Goal: Information Seeking & Learning: Check status

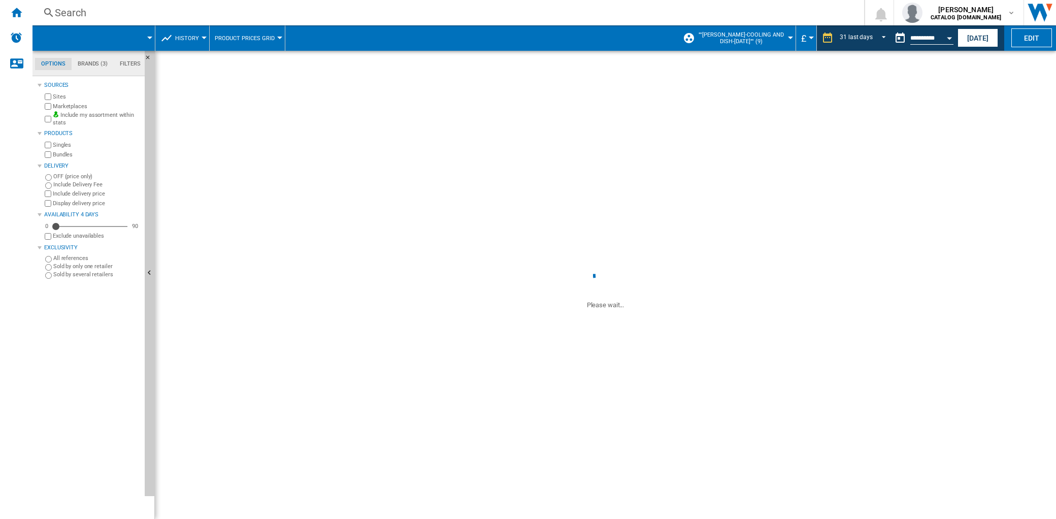
click at [84, 13] on div "Search" at bounding box center [446, 13] width 783 height 14
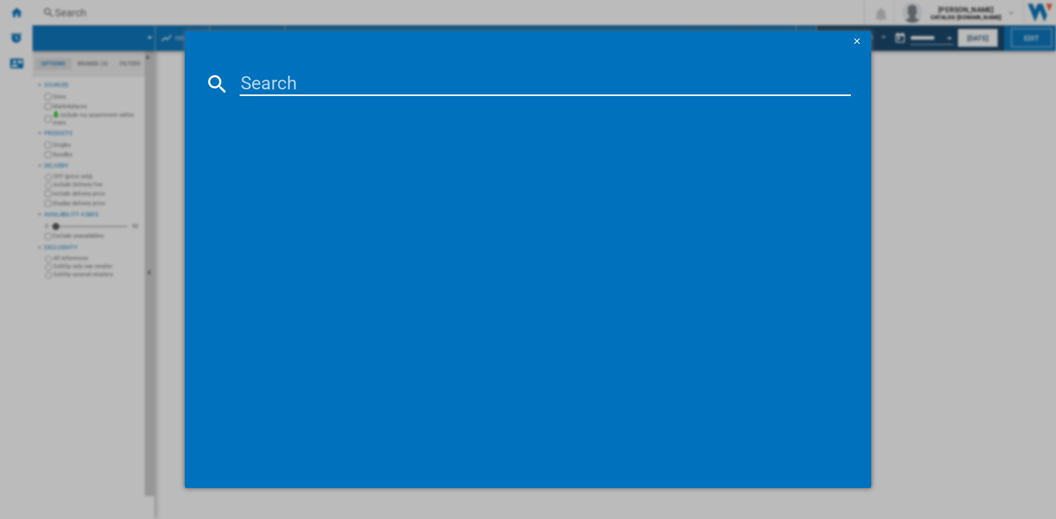
click at [256, 72] on input at bounding box center [545, 84] width 611 height 24
paste input "869991699930"
type input "869991699930"
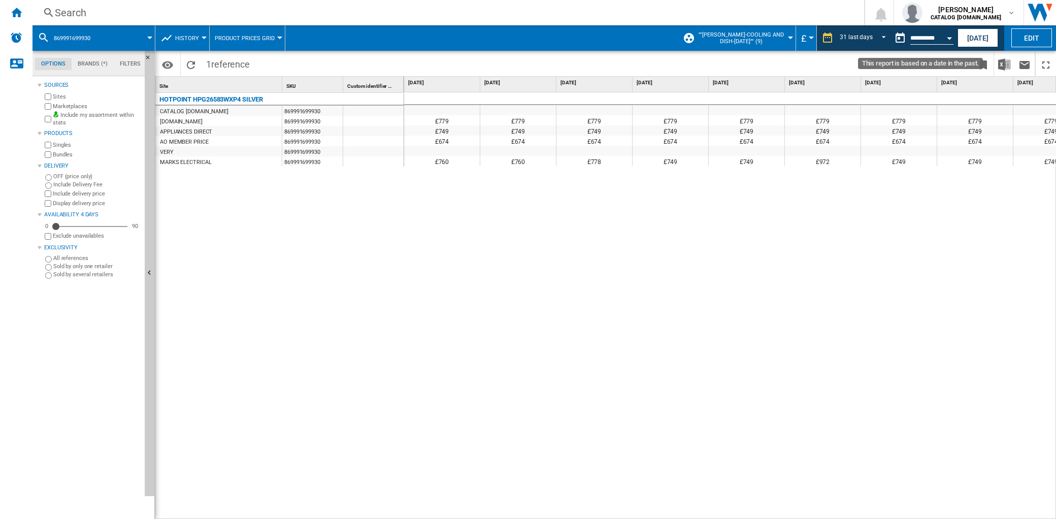
click at [941, 36] on button "Open calendar" at bounding box center [949, 36] width 18 height 18
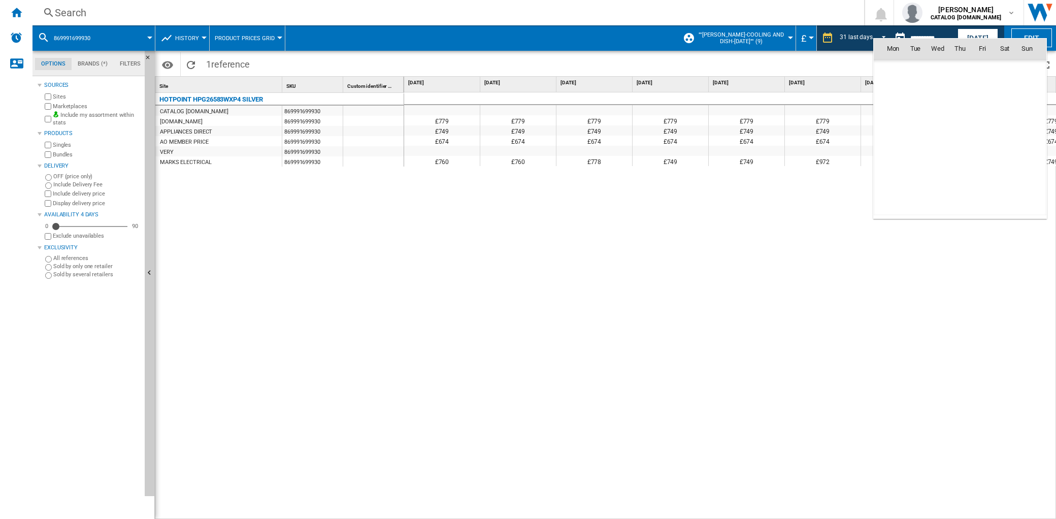
scroll to position [4842, 0]
click at [848, 47] on div at bounding box center [528, 259] width 1056 height 519
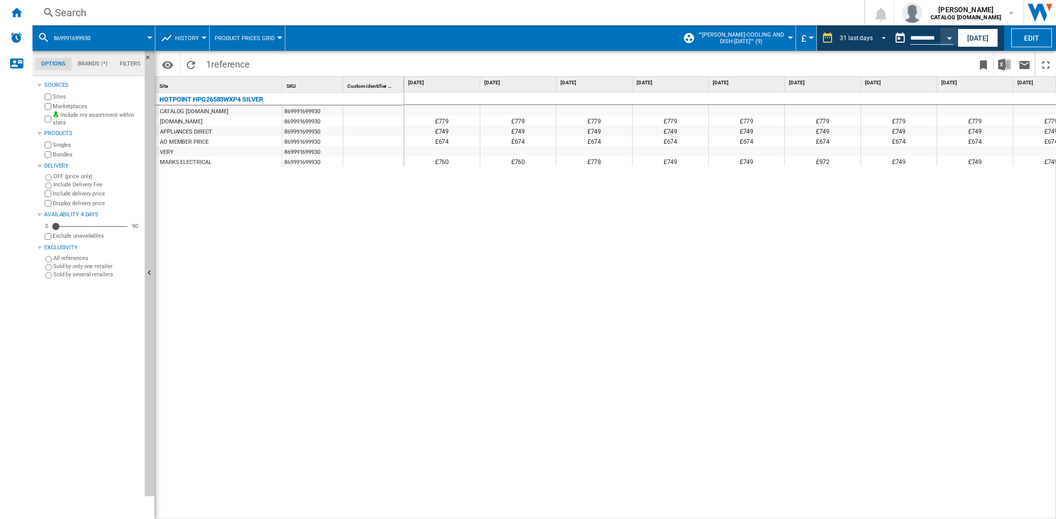
click at [877, 38] on span "REPORTS.WIZARD.STEPS.REPORT.STEPS.REPORT_OPTIONS.PERIOD: 31 last days" at bounding box center [881, 36] width 12 height 9
drag, startPoint x: 740, startPoint y: 194, endPoint x: 751, endPoint y: 197, distance: 11.9
click at [740, 196] on md-backdrop at bounding box center [528, 259] width 1056 height 519
click at [848, 37] on div "31 last days" at bounding box center [856, 38] width 33 height 7
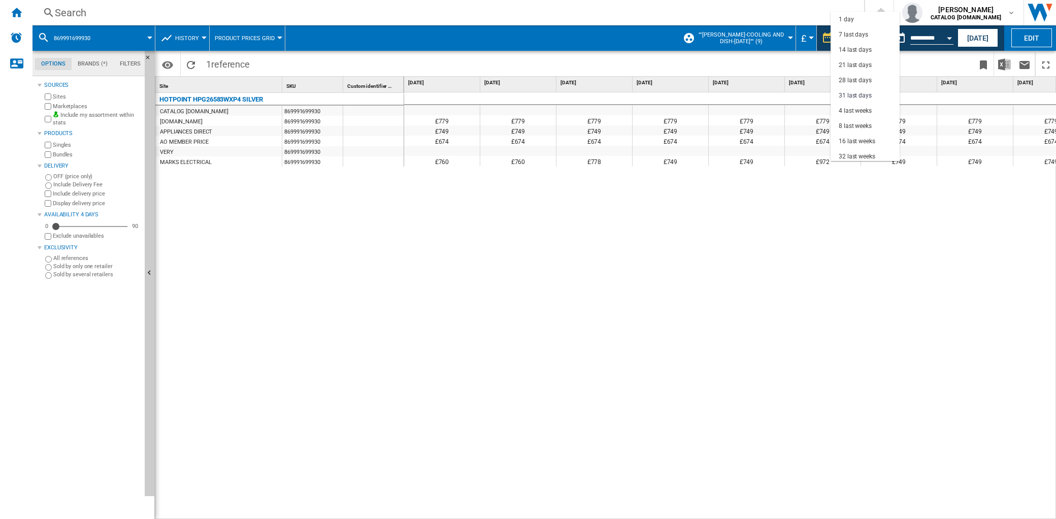
scroll to position [57, 0]
click at [825, 37] on md-backdrop at bounding box center [528, 259] width 1056 height 519
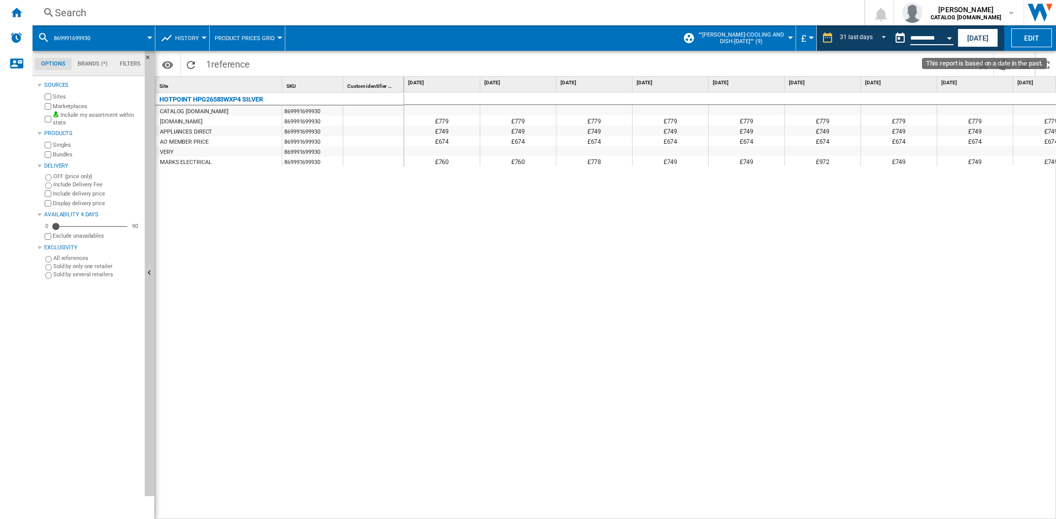
click at [912, 36] on input "**********" at bounding box center [931, 39] width 43 height 9
click at [945, 38] on button "Open calendar" at bounding box center [949, 36] width 18 height 18
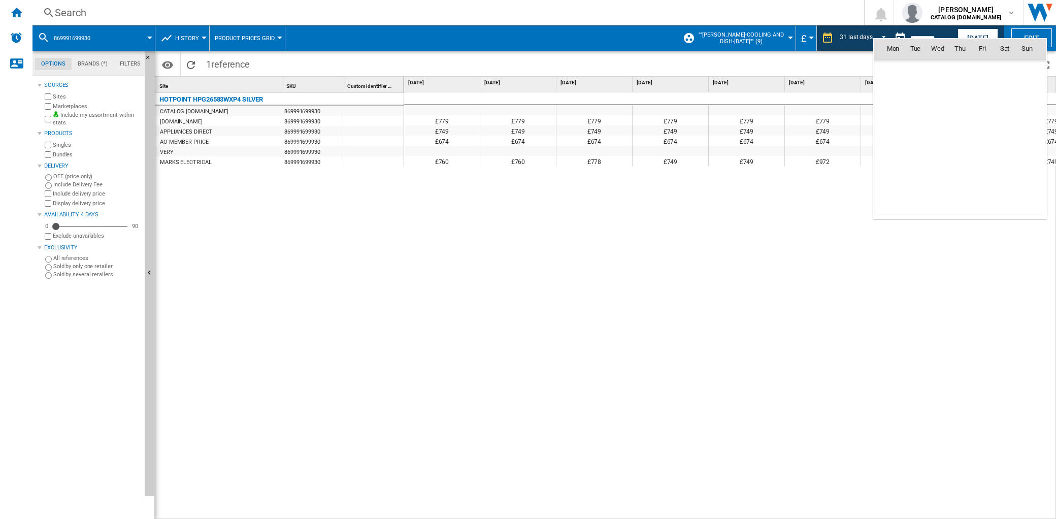
scroll to position [4842, 0]
click at [958, 93] on span "7" at bounding box center [960, 93] width 20 height 20
type input "**********"
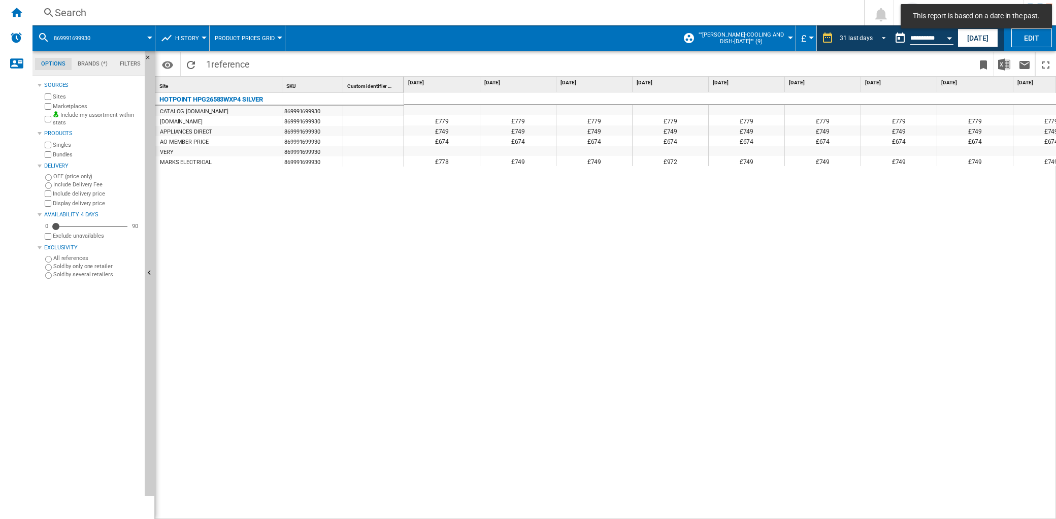
click at [884, 38] on span "REPORTS.WIZARD.STEPS.REPORT.STEPS.REPORT_OPTIONS.PERIOD: 31 last days" at bounding box center [881, 36] width 12 height 9
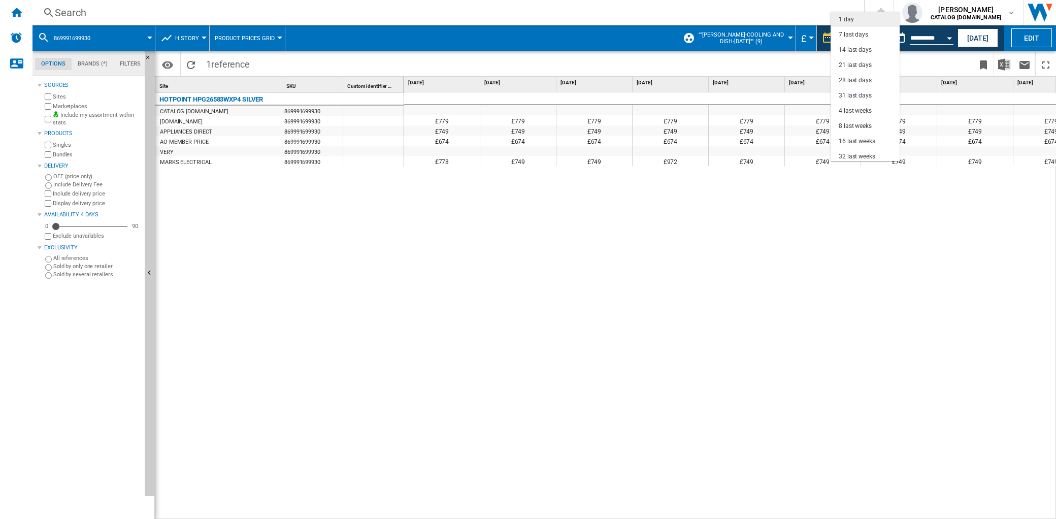
click at [859, 19] on md-option "1 day" at bounding box center [864, 19] width 69 height 15
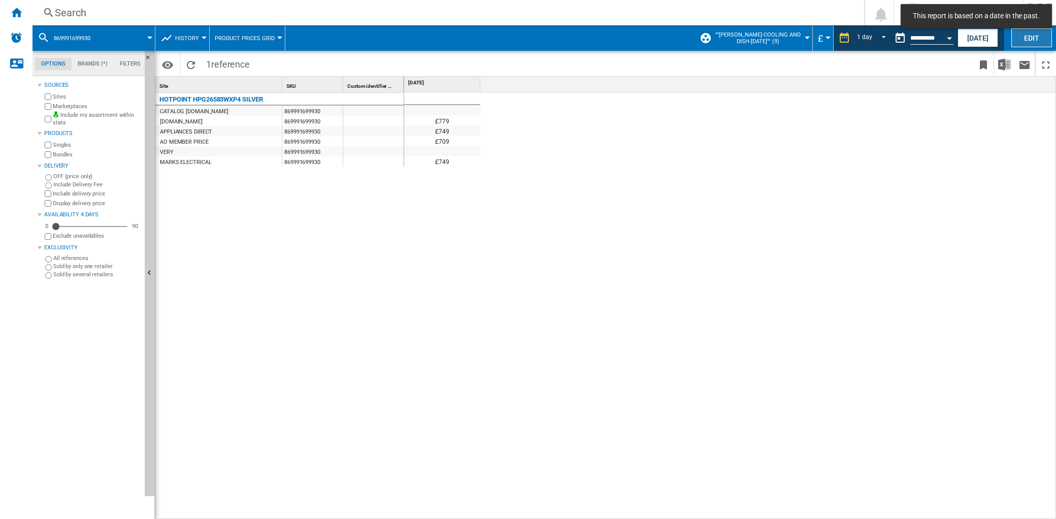
click at [1026, 40] on button "Edit" at bounding box center [1031, 37] width 41 height 19
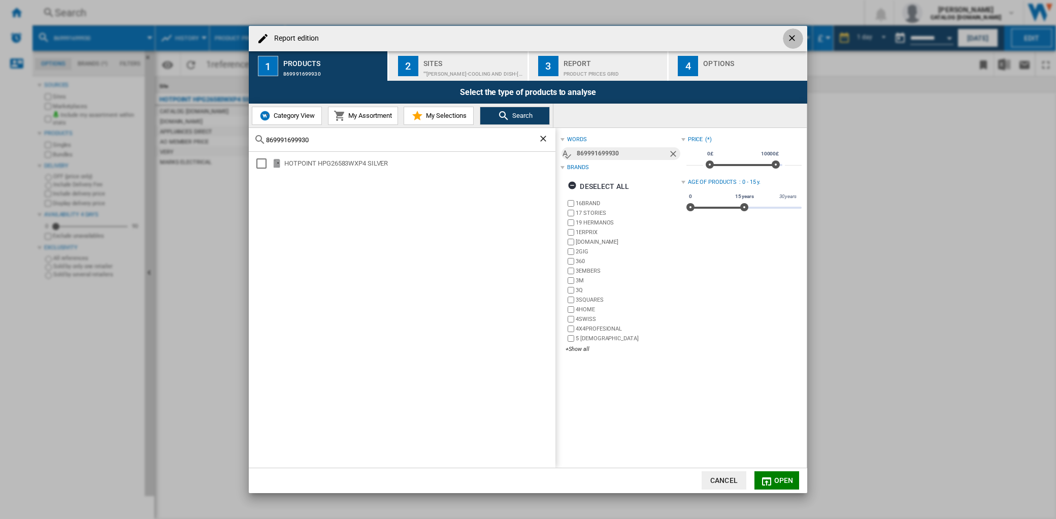
click at [795, 31] on button "button" at bounding box center [793, 38] width 20 height 20
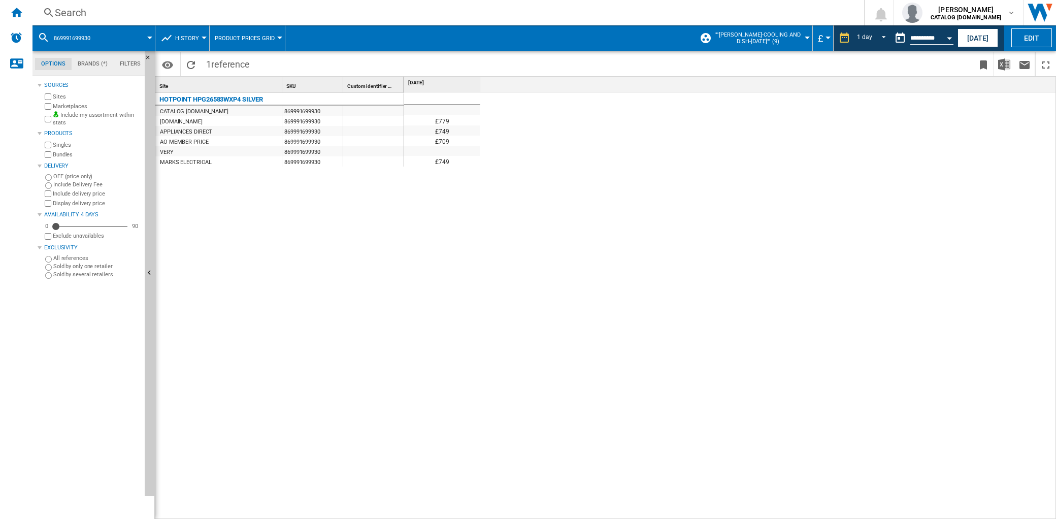
click at [204, 38] on div at bounding box center [204, 38] width 5 height 3
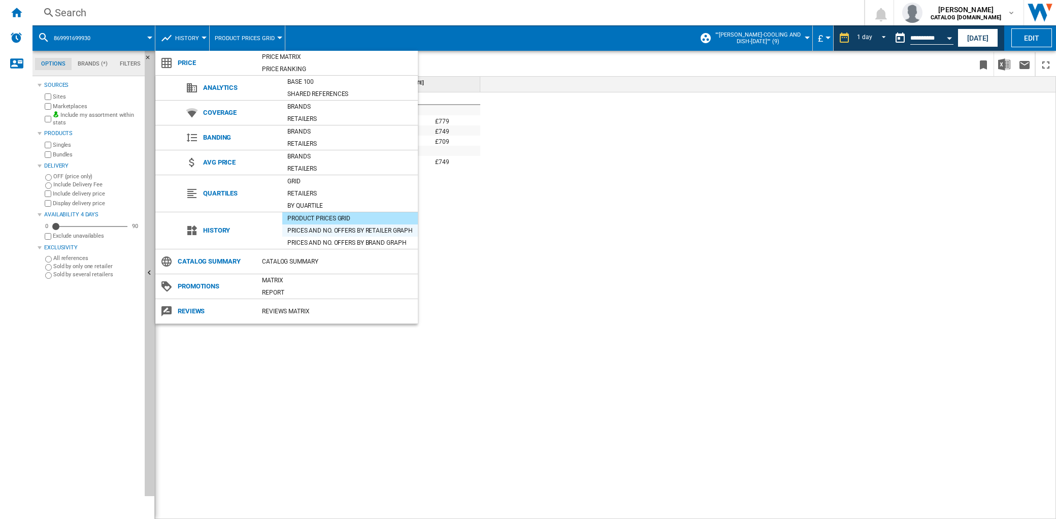
click at [353, 230] on div "Prices and No. offers by retailer graph" at bounding box center [350, 230] width 136 height 10
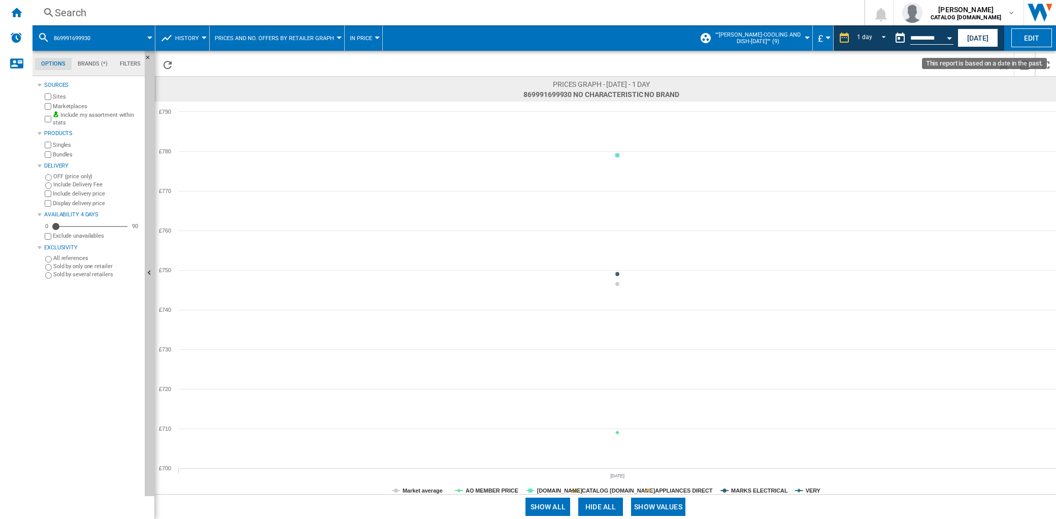
click at [953, 36] on button "Open calendar" at bounding box center [949, 36] width 18 height 18
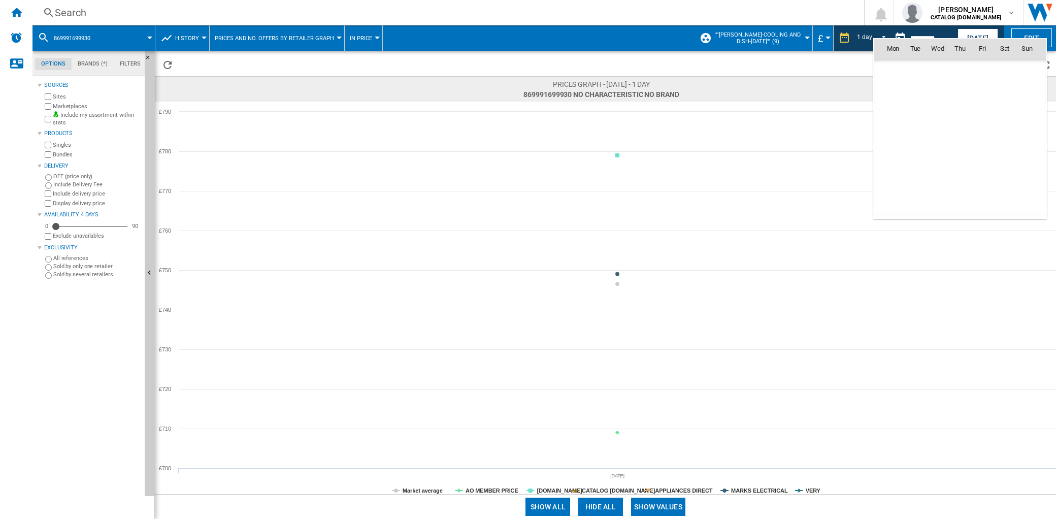
scroll to position [4842, 0]
click at [868, 34] on div at bounding box center [528, 259] width 1056 height 519
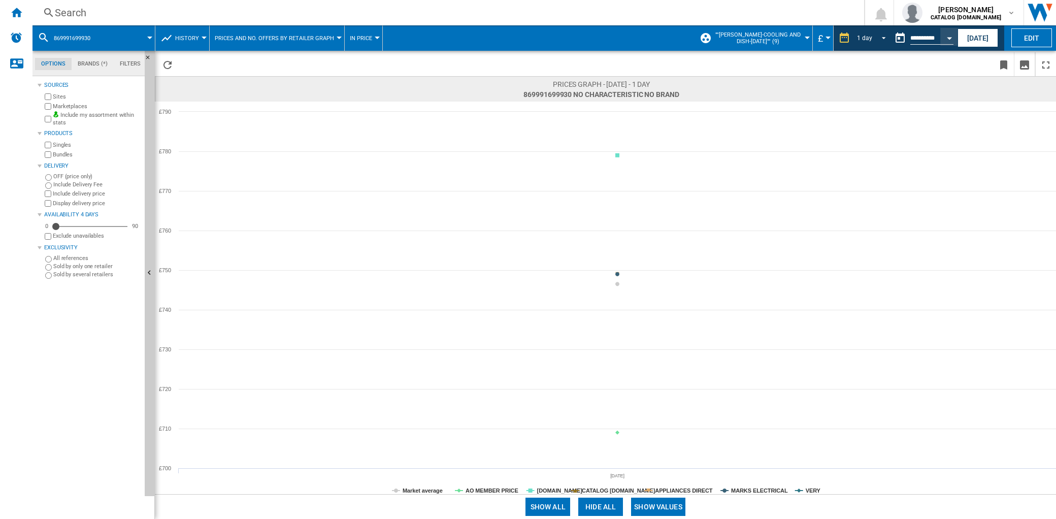
click at [882, 41] on span "REPORTS.WIZARD.STEPS.REPORT.STEPS.REPORT_OPTIONS.PERIOD: 1 day" at bounding box center [881, 36] width 12 height 9
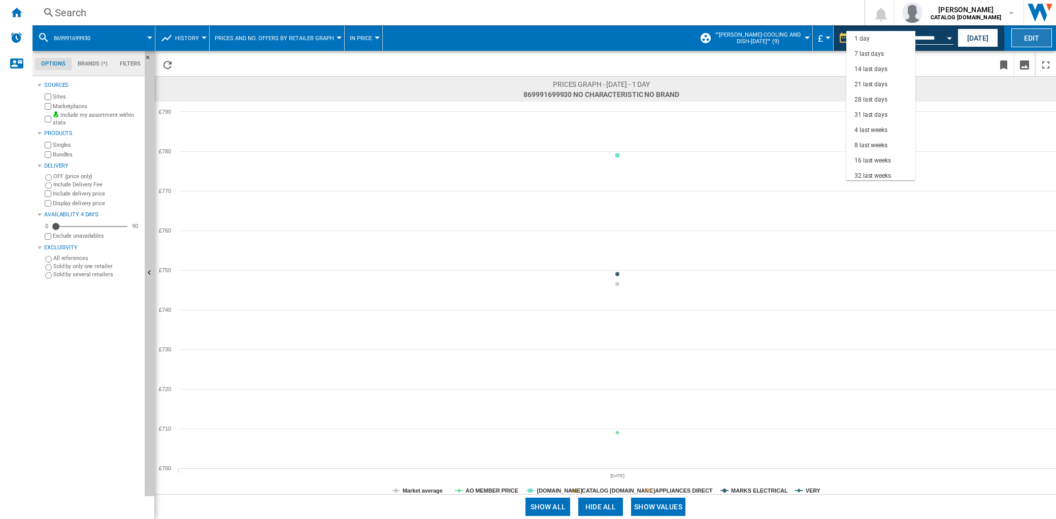
click at [1018, 46] on md-backdrop at bounding box center [528, 259] width 1056 height 519
click at [1021, 38] on button "Edit" at bounding box center [1031, 37] width 41 height 19
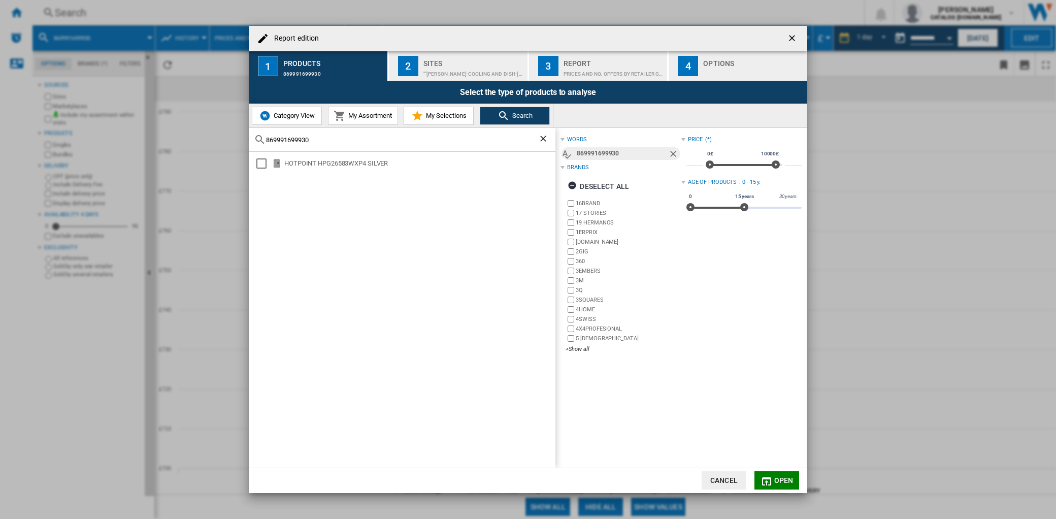
click at [341, 118] on md-icon "Report edition ..." at bounding box center [339, 116] width 12 height 12
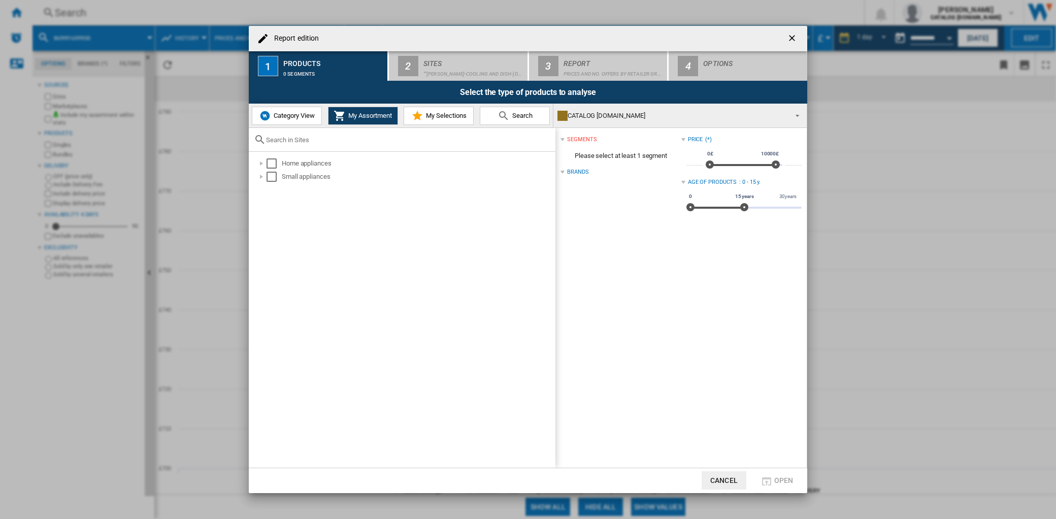
click at [419, 117] on md-icon "Report edition ..." at bounding box center [417, 116] width 12 height 12
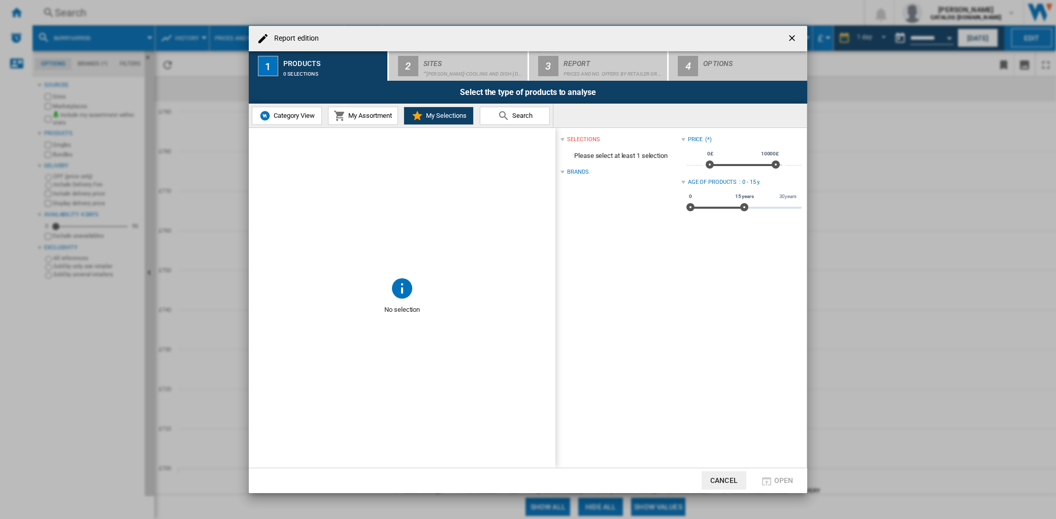
click at [300, 119] on span "Category View" at bounding box center [293, 116] width 44 height 8
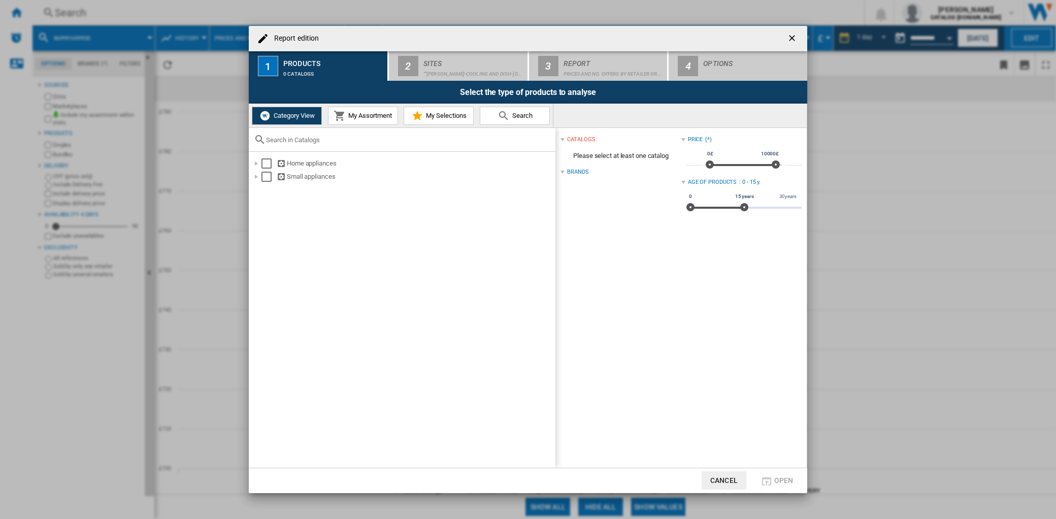
click at [371, 118] on span "My Assortment" at bounding box center [369, 116] width 46 height 8
click at [274, 119] on button "Category View" at bounding box center [287, 116] width 70 height 18
click at [584, 136] on div "catalogs" at bounding box center [581, 140] width 28 height 8
click at [589, 138] on div "catalogs" at bounding box center [581, 140] width 28 height 8
click at [520, 119] on span "Search" at bounding box center [521, 116] width 23 height 8
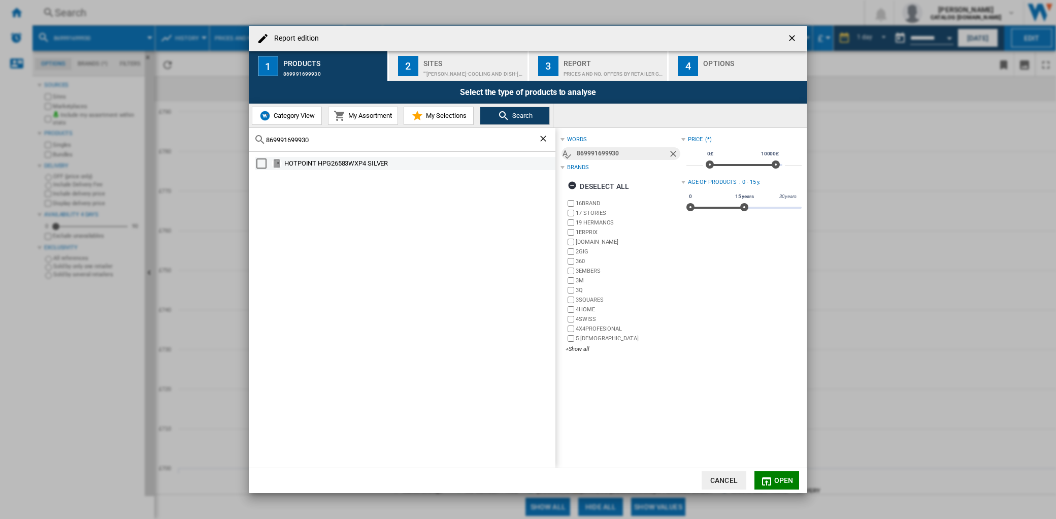
click at [265, 163] on div "Select" at bounding box center [261, 163] width 10 height 10
click at [448, 73] on div """[PERSON_NAME]-COOLING and DISH-[DATE]"" (9)" at bounding box center [473, 71] width 100 height 11
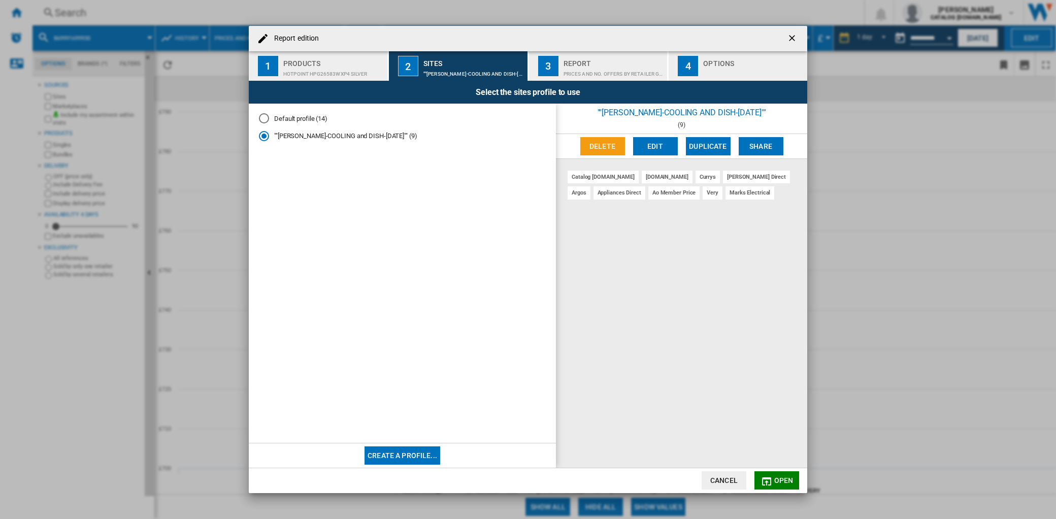
drag, startPoint x: 608, startPoint y: 149, endPoint x: 655, endPoint y: 238, distance: 100.6
click at [655, 238] on div """[PERSON_NAME]-COOLING and DISH-[DATE]"" (9) [GEOGRAPHIC_DATA] Edit Duplicate …" at bounding box center [681, 286] width 251 height 364
click at [667, 149] on button "Edit" at bounding box center [655, 146] width 45 height 18
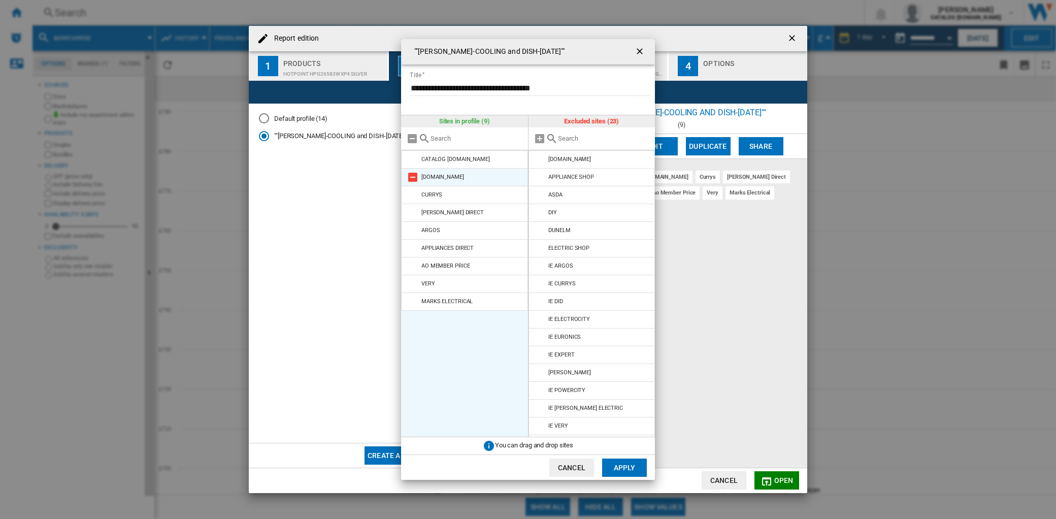
click at [442, 180] on li "[DOMAIN_NAME]" at bounding box center [464, 177] width 127 height 18
click at [448, 247] on div "APPLIANCES DIRECT" at bounding box center [447, 248] width 52 height 7
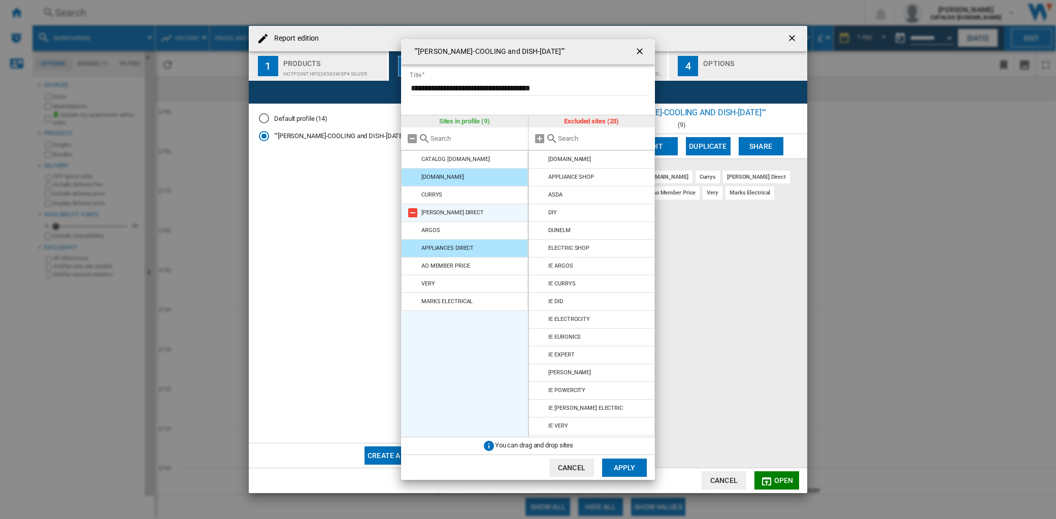
click at [414, 215] on md-icon at bounding box center [413, 213] width 12 height 12
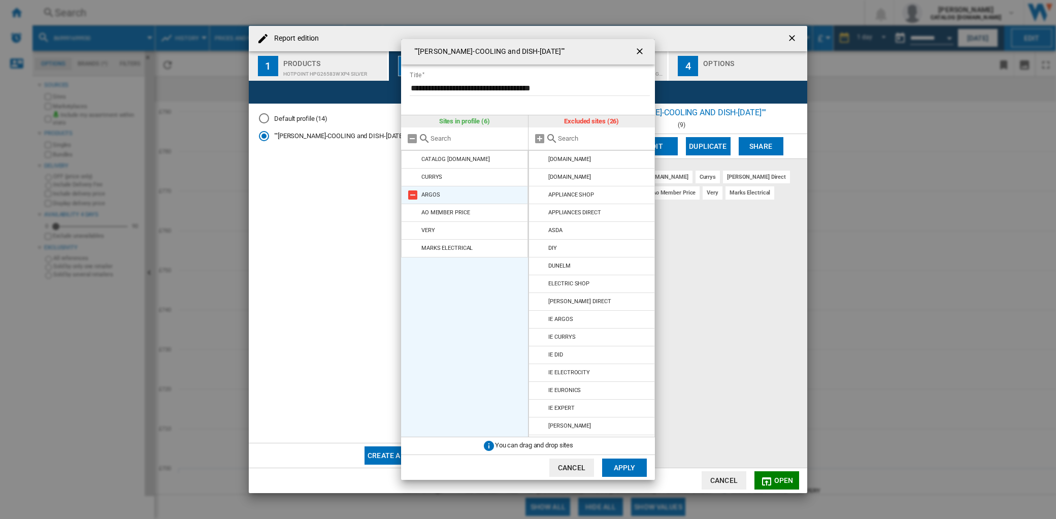
click at [410, 195] on md-icon at bounding box center [413, 195] width 12 height 12
click at [413, 214] on md-icon at bounding box center [413, 213] width 12 height 12
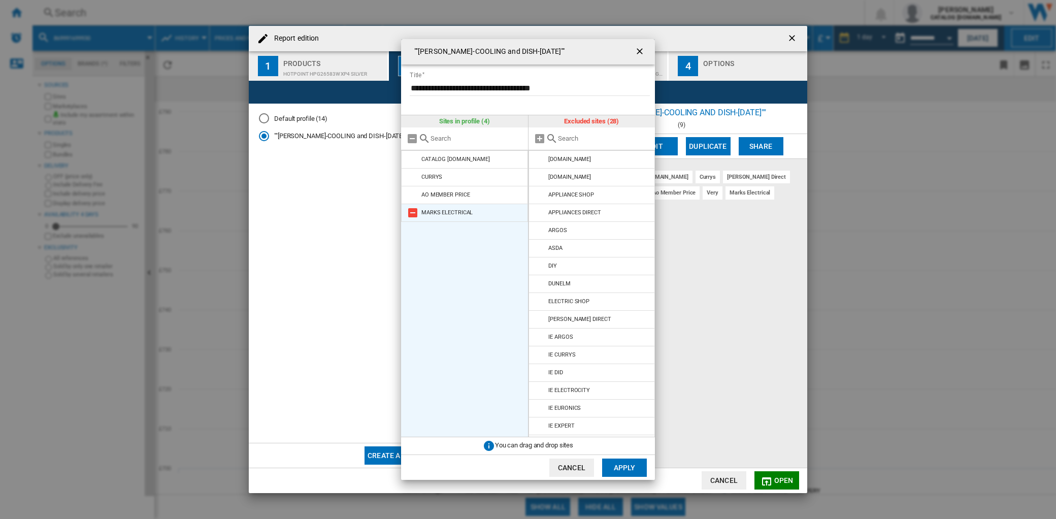
click at [409, 211] on md-icon at bounding box center [413, 213] width 12 height 12
click at [541, 210] on md-icon at bounding box center [540, 213] width 12 height 12
click at [623, 462] on button "Apply" at bounding box center [624, 467] width 45 height 18
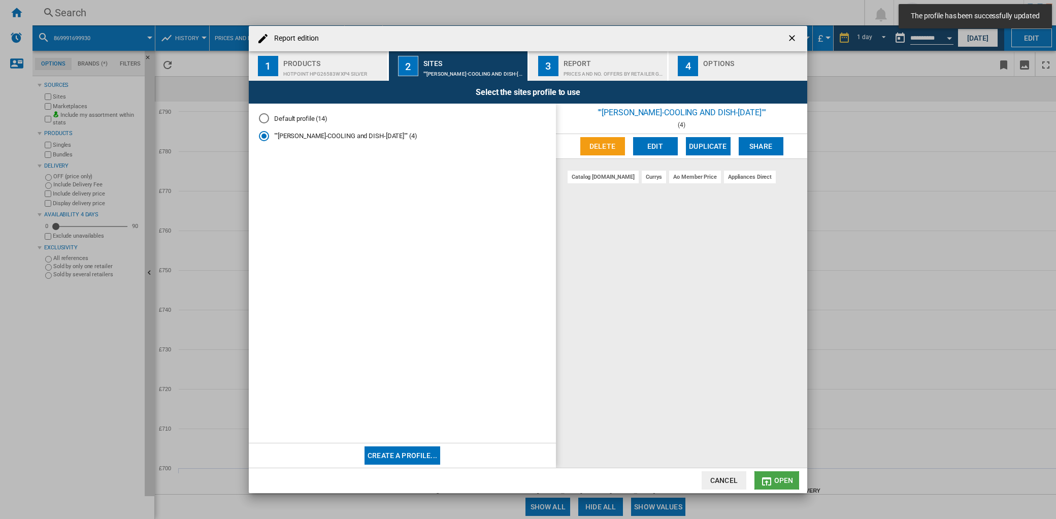
drag, startPoint x: 773, startPoint y: 475, endPoint x: 787, endPoint y: 474, distance: 13.8
click at [774, 476] on button "Open" at bounding box center [776, 480] width 45 height 18
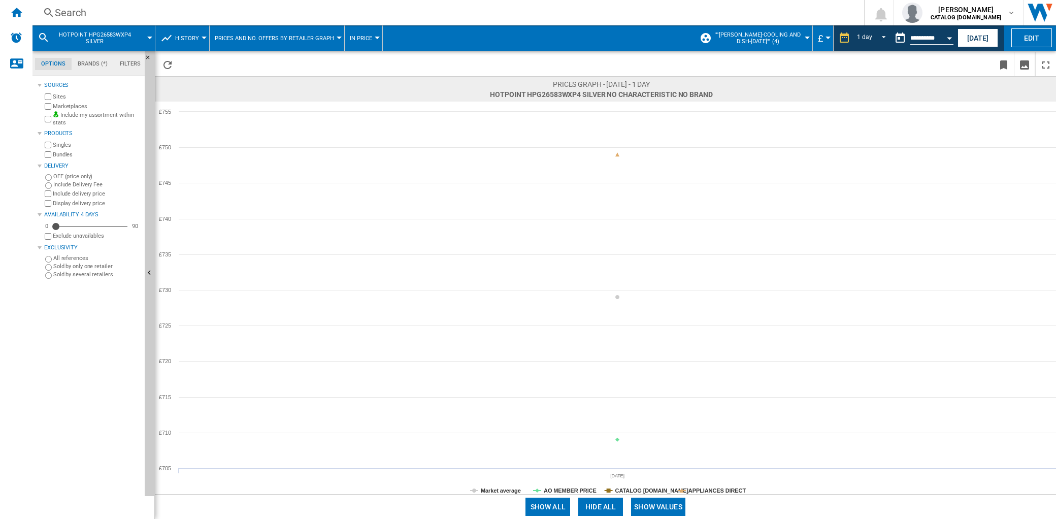
click at [191, 39] on span "History" at bounding box center [187, 38] width 24 height 7
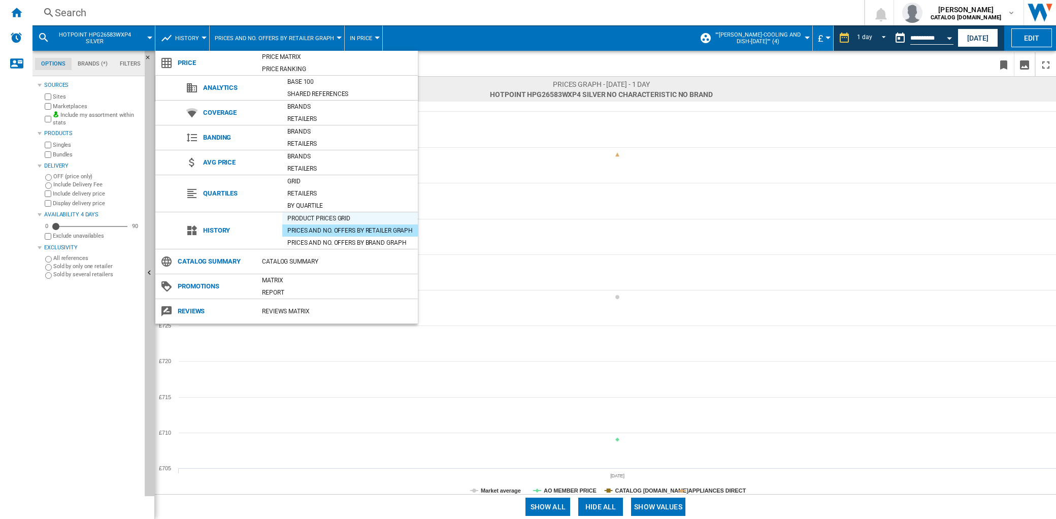
click at [304, 214] on div "Product prices grid" at bounding box center [350, 218] width 136 height 10
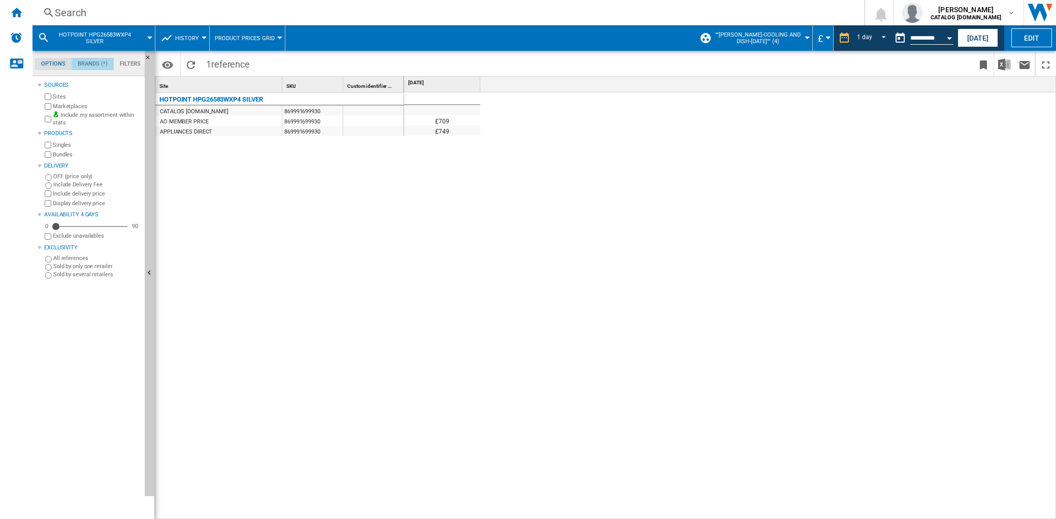
click at [89, 58] on md-tab-item "Brands (*)" at bounding box center [93, 64] width 42 height 12
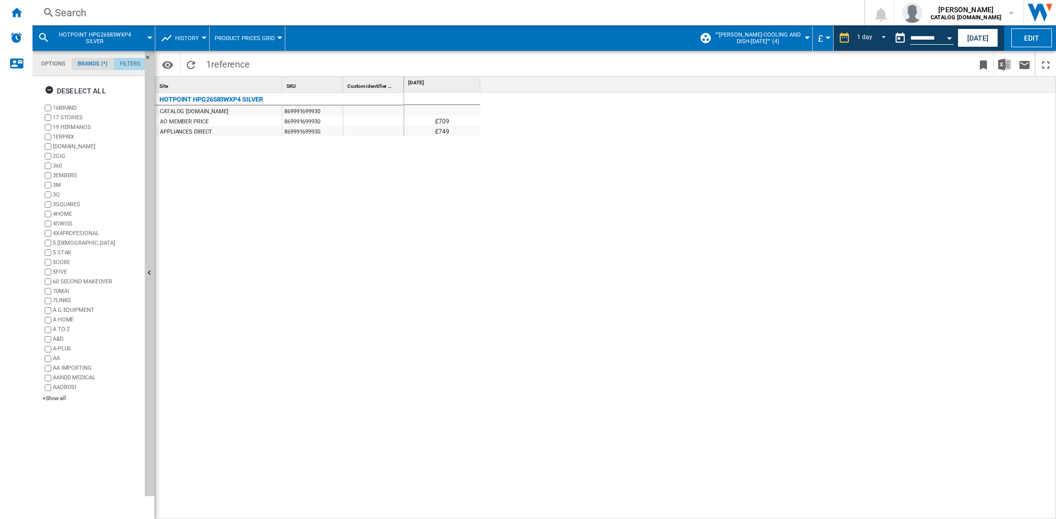
click at [123, 66] on md-tab-item "Filters" at bounding box center [130, 64] width 33 height 12
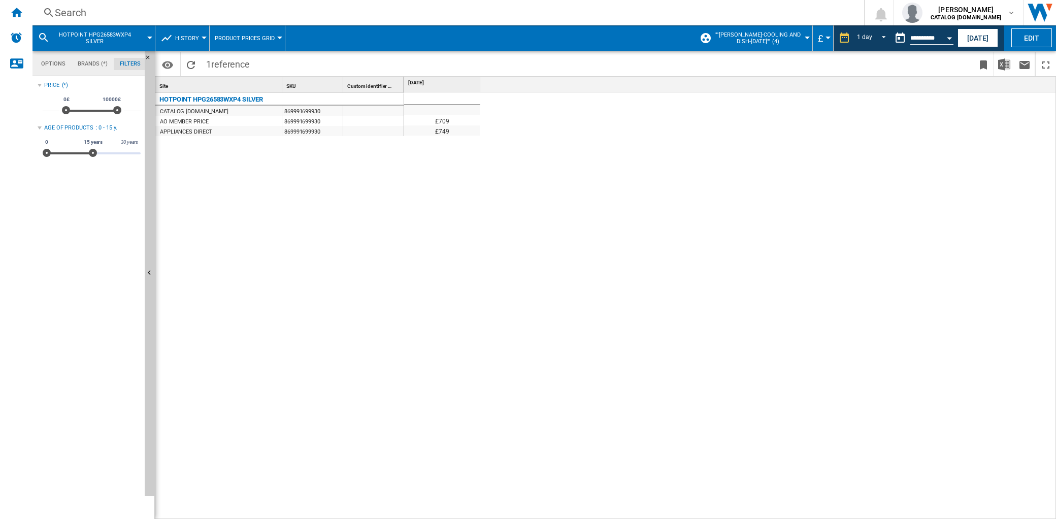
click at [342, 118] on div "869991699930" at bounding box center [312, 121] width 60 height 10
click at [450, 84] on span "[DATE]" at bounding box center [443, 82] width 70 height 7
drag, startPoint x: 881, startPoint y: 38, endPoint x: 887, endPoint y: 75, distance: 38.0
click at [887, 75] on div "HOTPOINT HPG26583WXP4 SILVER History Price Price Matrix Price Ranking Analytics…" at bounding box center [543, 271] width 1023 height 493
click at [768, 39] on span """[PERSON_NAME]-COOLING and DISH-[DATE]"" (4)" at bounding box center [757, 37] width 89 height 13
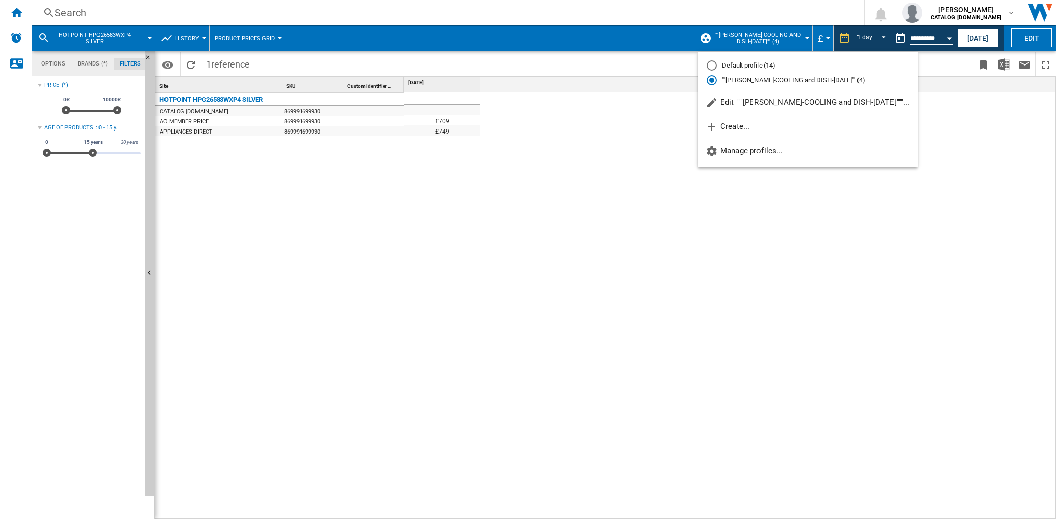
click at [964, 240] on md-backdrop at bounding box center [528, 259] width 1056 height 519
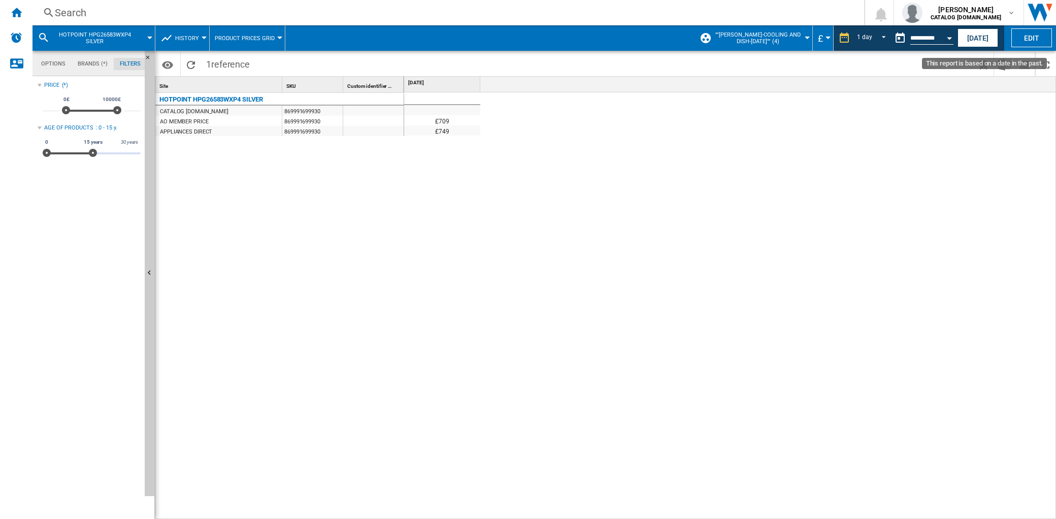
click at [947, 32] on button "Open calendar" at bounding box center [949, 36] width 18 height 18
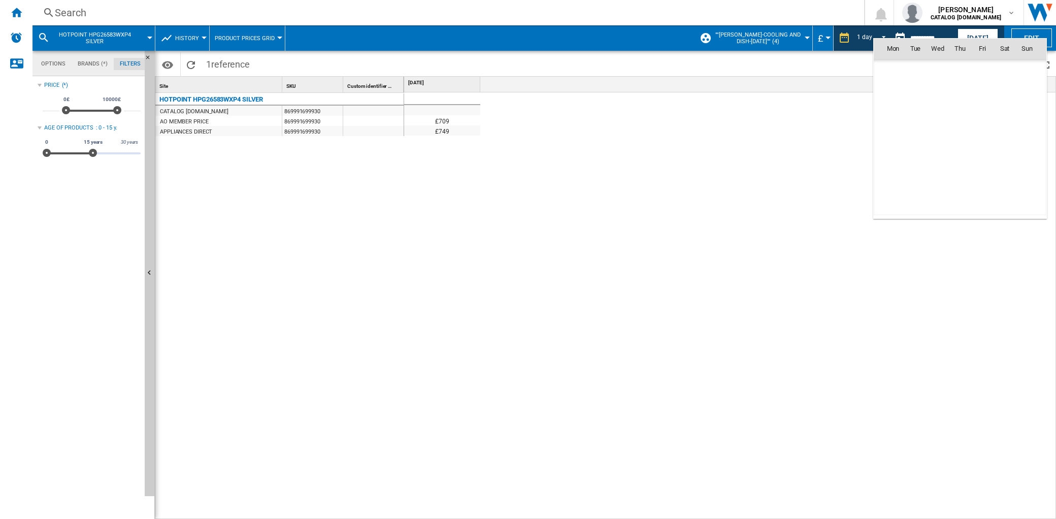
scroll to position [4842, 0]
click at [197, 38] on div at bounding box center [528, 259] width 1056 height 519
click at [194, 38] on span "History" at bounding box center [187, 38] width 24 height 7
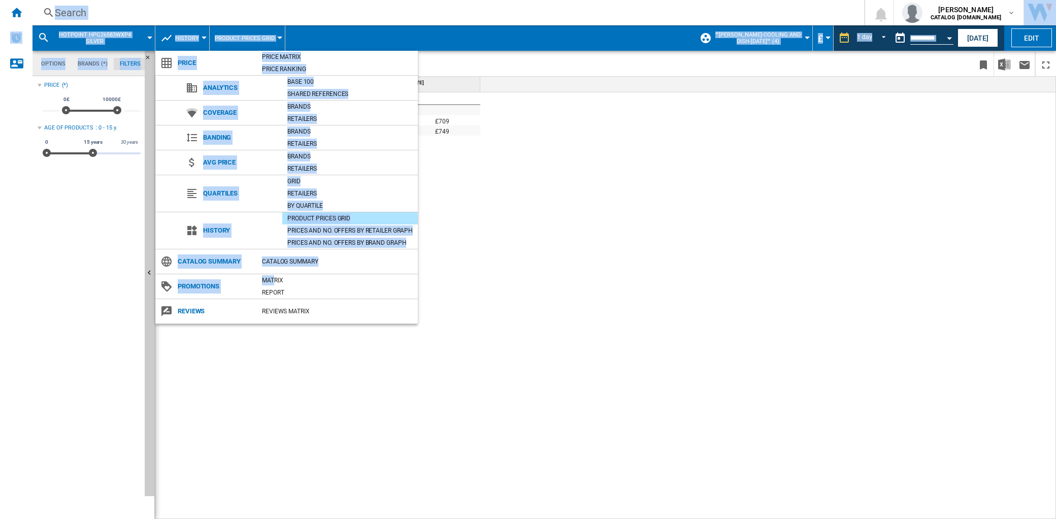
drag, startPoint x: 276, startPoint y: 281, endPoint x: 445, endPoint y: 298, distance: 169.9
click at [443, 298] on body "In order to access Insight, please log out and log in again OK NEW Search Searc…" at bounding box center [528, 259] width 1056 height 519
drag, startPoint x: 445, startPoint y: 298, endPoint x: 404, endPoint y: 338, distance: 56.4
click at [405, 338] on md-backdrop at bounding box center [528, 259] width 1056 height 519
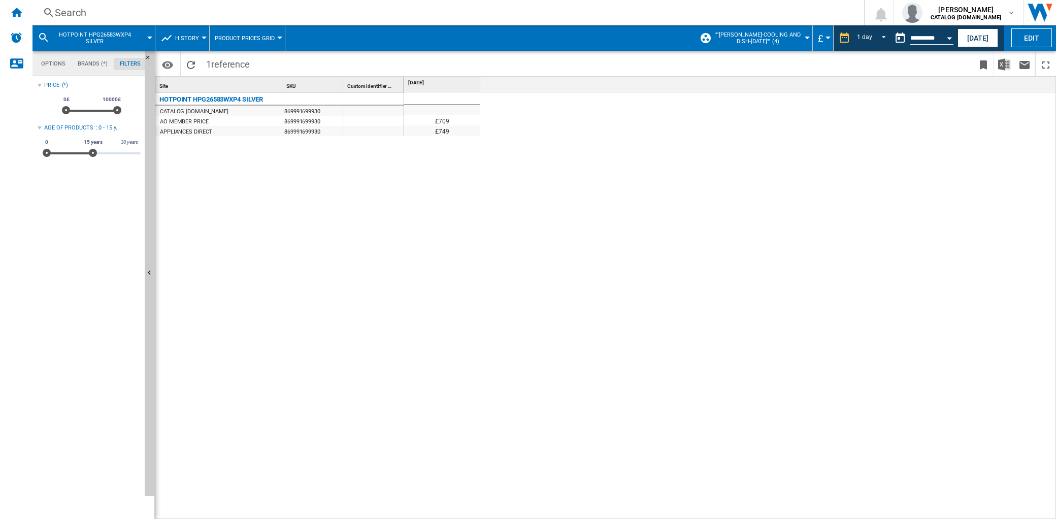
click at [191, 39] on span "History" at bounding box center [187, 38] width 24 height 7
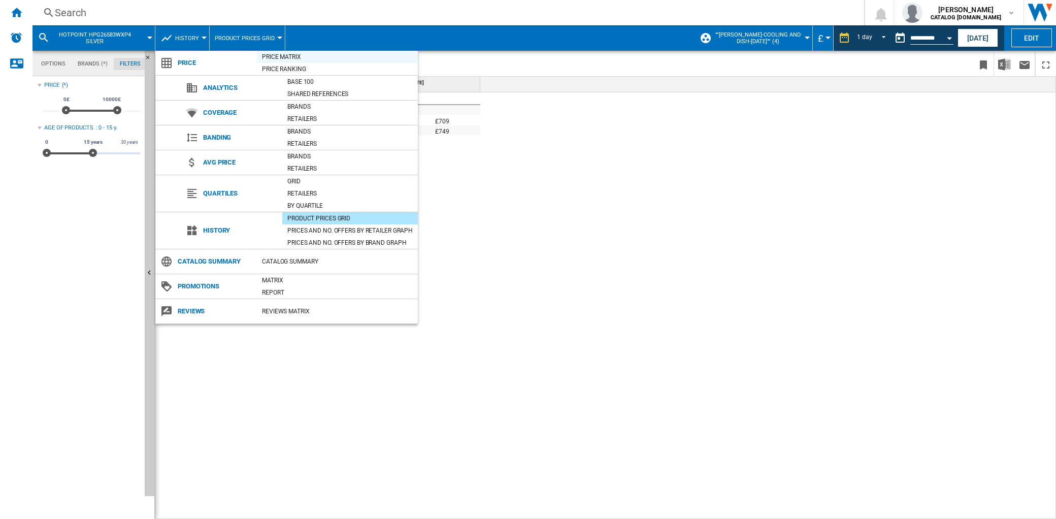
click at [288, 53] on div "Price Matrix" at bounding box center [337, 57] width 161 height 10
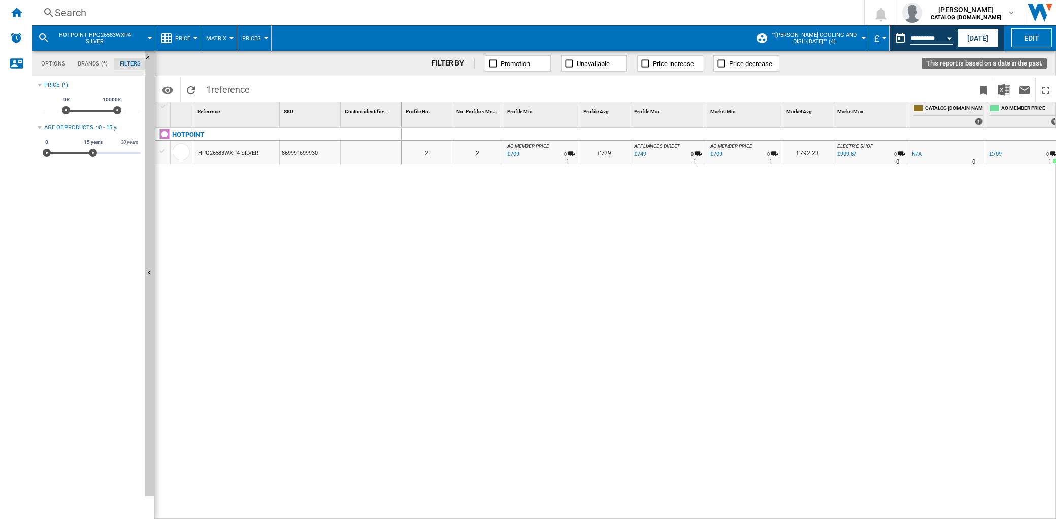
click at [944, 37] on button "Open calendar" at bounding box center [949, 36] width 18 height 18
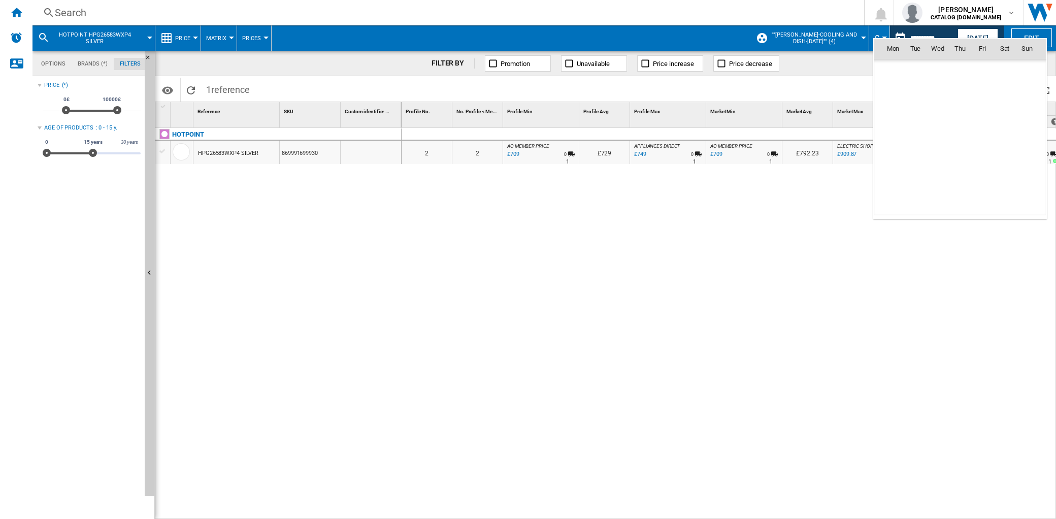
scroll to position [4842, 0]
click at [876, 36] on div at bounding box center [528, 259] width 1056 height 519
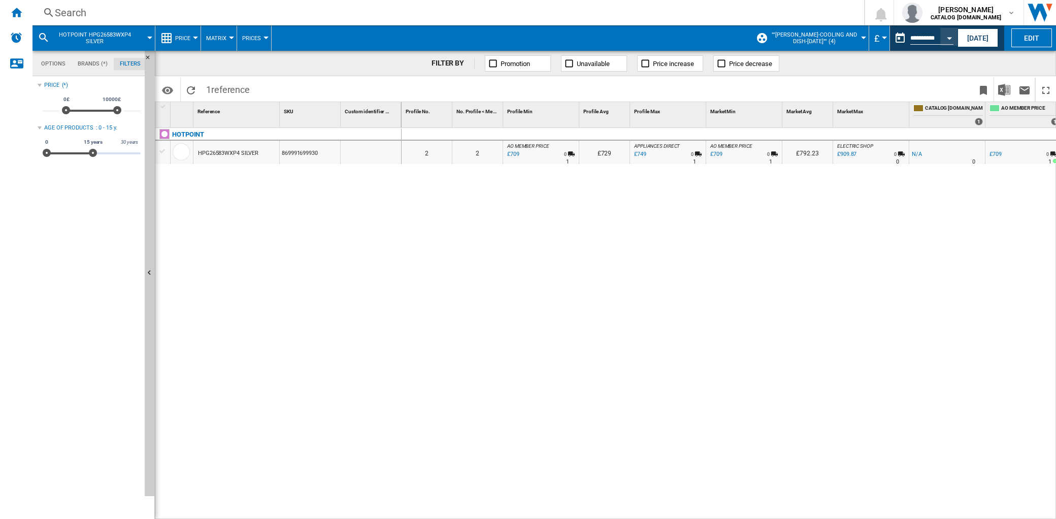
click at [882, 37] on div "Currency" at bounding box center [884, 38] width 5 height 3
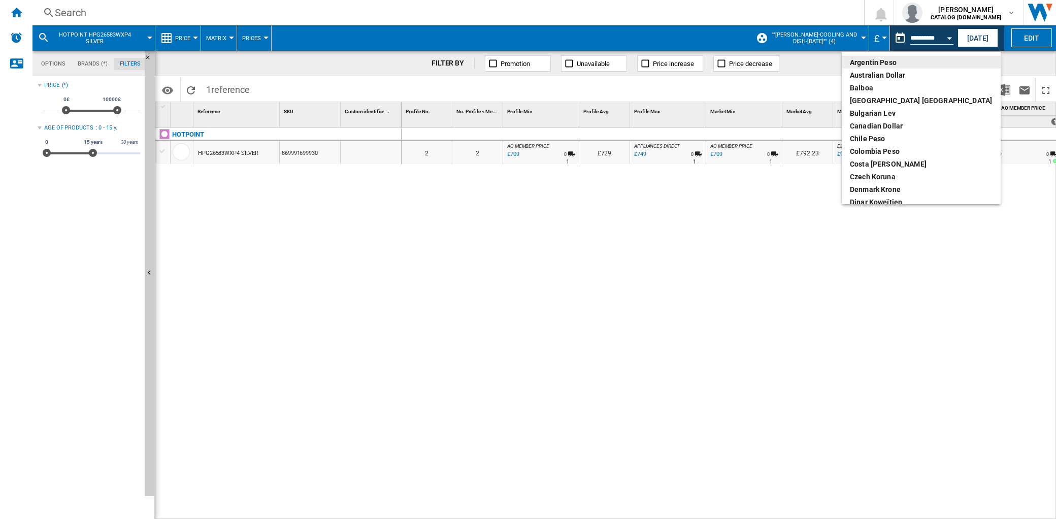
click at [880, 37] on md-backdrop at bounding box center [528, 259] width 1056 height 519
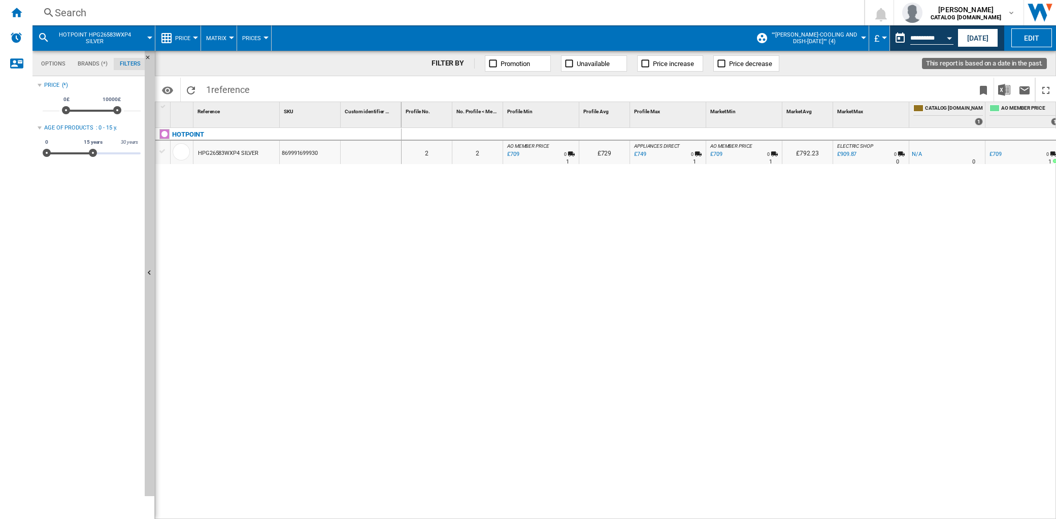
click at [947, 38] on div "Open calendar" at bounding box center [949, 38] width 5 height 3
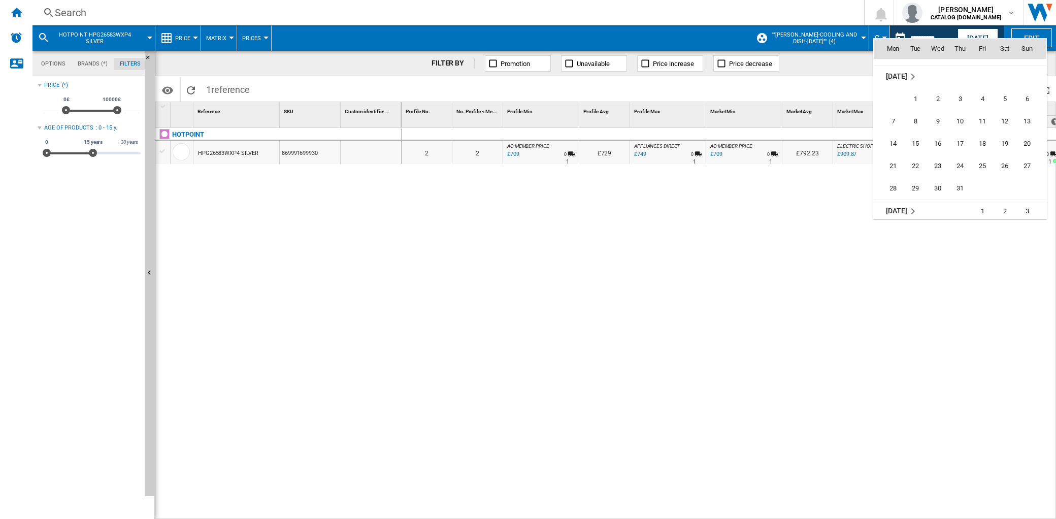
scroll to position [4706, 0]
drag, startPoint x: 806, startPoint y: 203, endPoint x: 815, endPoint y: 206, distance: 9.2
click at [806, 205] on div at bounding box center [528, 259] width 1056 height 519
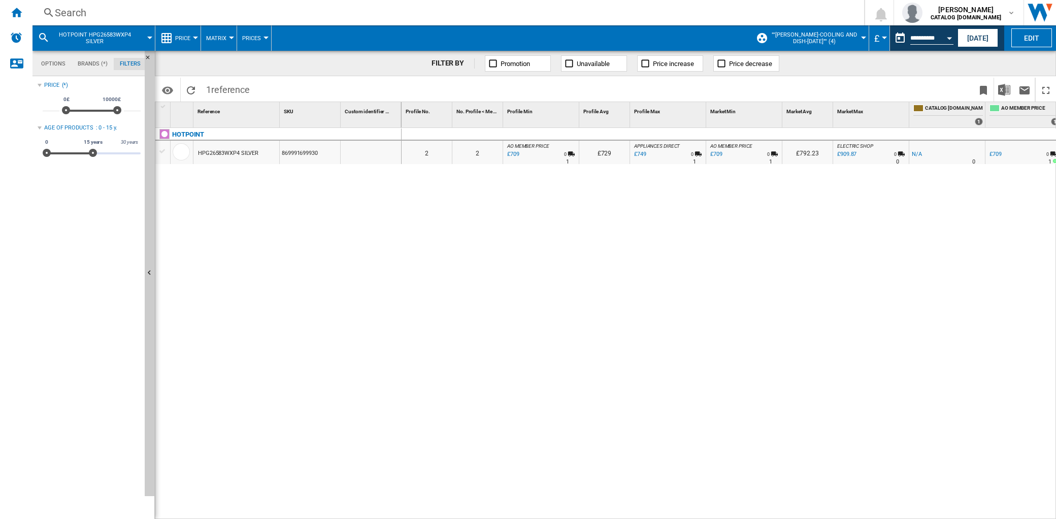
click at [194, 38] on div at bounding box center [195, 38] width 5 height 3
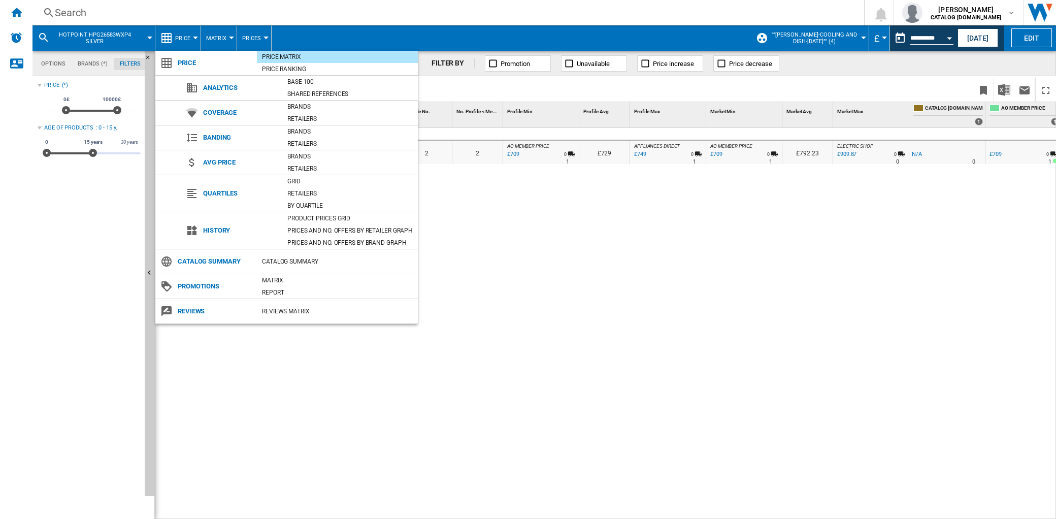
click at [231, 36] on md-backdrop at bounding box center [528, 259] width 1056 height 519
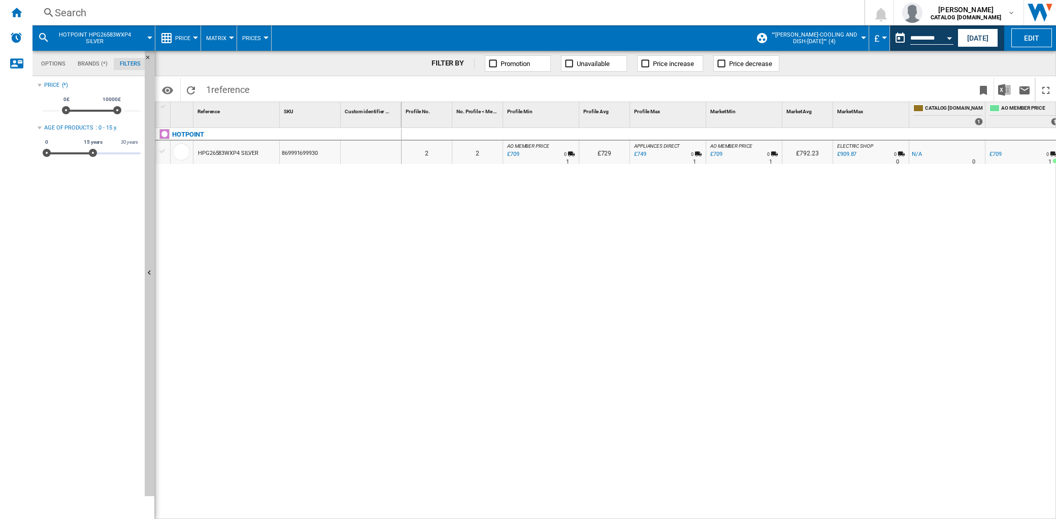
click at [230, 37] on div at bounding box center [231, 38] width 5 height 3
click at [194, 37] on md-backdrop at bounding box center [528, 259] width 1056 height 519
click at [194, 37] on div at bounding box center [195, 38] width 5 height 3
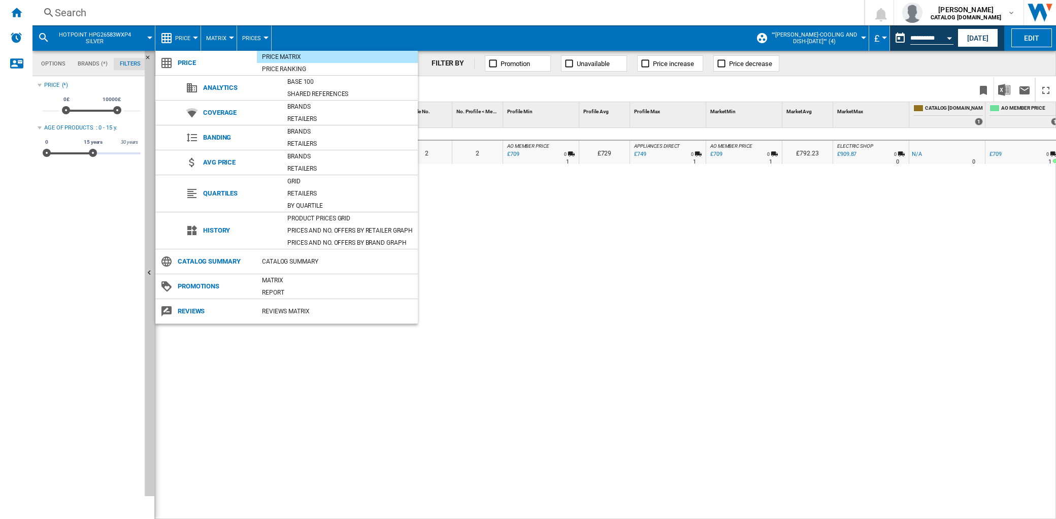
drag, startPoint x: 269, startPoint y: 281, endPoint x: 282, endPoint y: 284, distance: 13.5
click at [270, 282] on div "Matrix" at bounding box center [337, 280] width 161 height 10
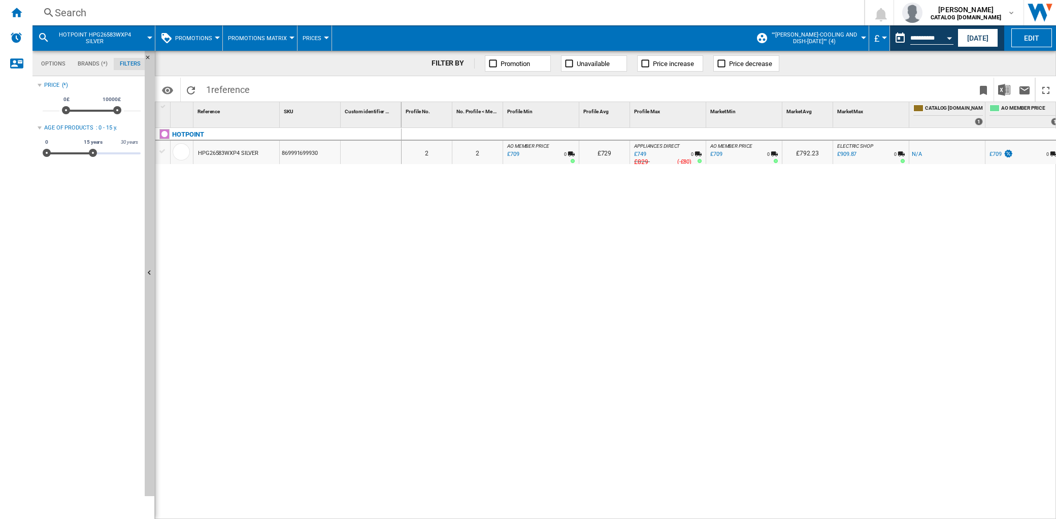
click at [289, 37] on div at bounding box center [291, 38] width 5 height 3
click at [285, 61] on span "Promotions Matrix" at bounding box center [261, 62] width 65 height 9
click at [289, 38] on div at bounding box center [291, 38] width 5 height 3
click at [272, 90] on span "Promotions Report" at bounding box center [262, 87] width 66 height 9
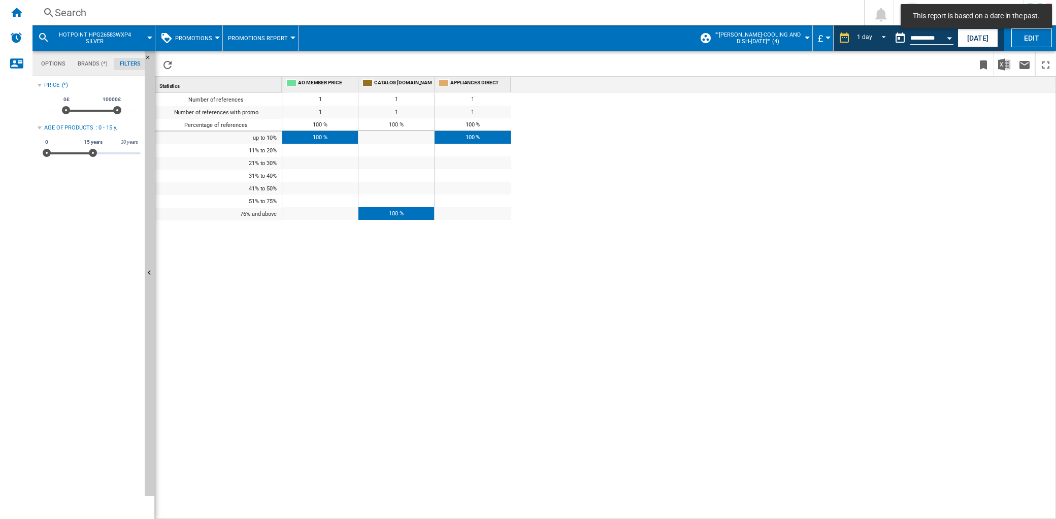
click at [209, 38] on span "Promotions" at bounding box center [193, 38] width 37 height 7
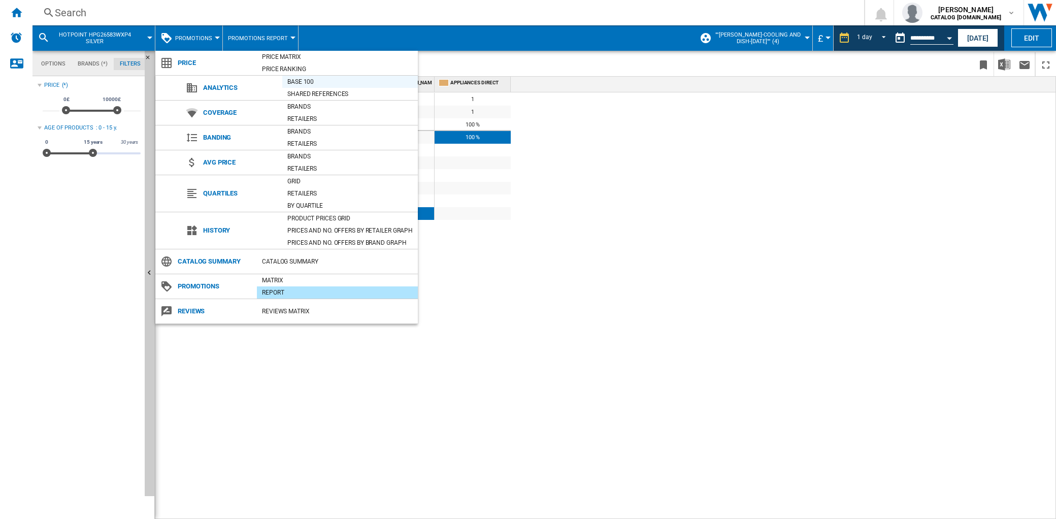
click at [292, 81] on div "Base 100" at bounding box center [350, 82] width 136 height 10
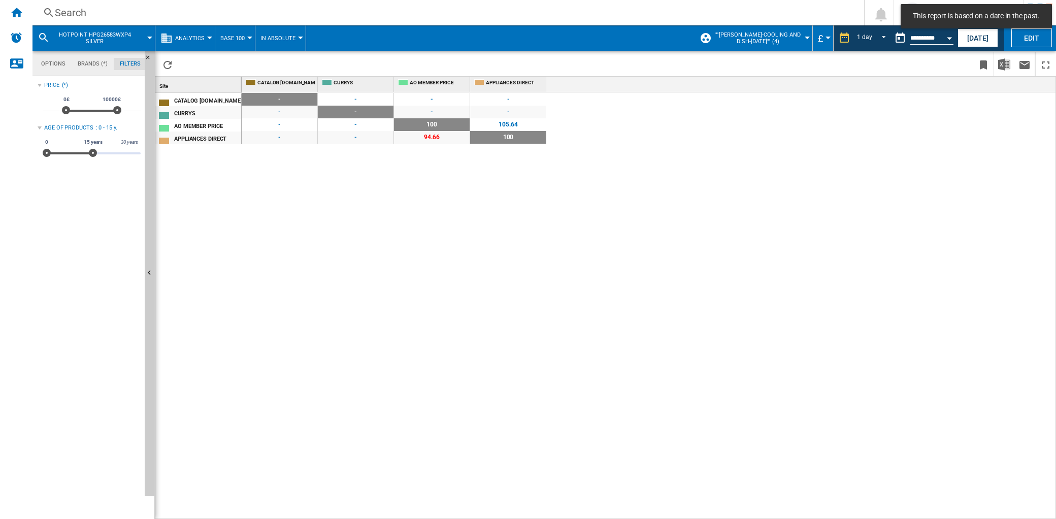
click at [198, 41] on button "Analytics" at bounding box center [192, 37] width 35 height 25
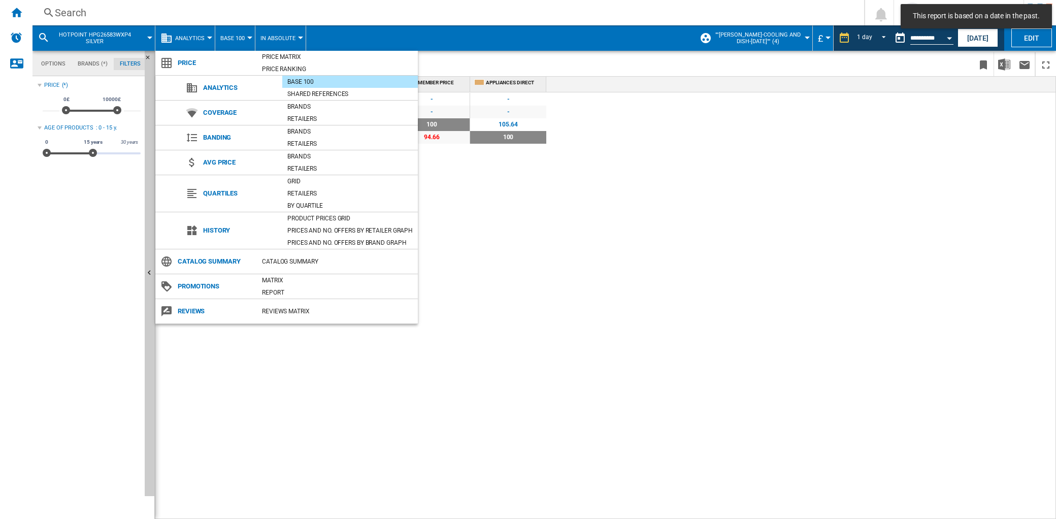
click at [242, 44] on md-backdrop at bounding box center [528, 259] width 1056 height 519
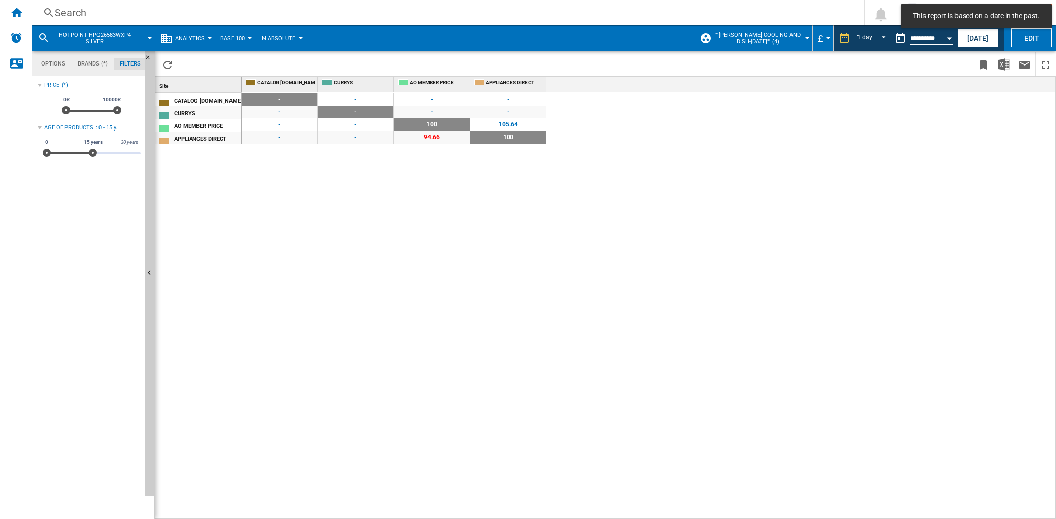
click at [242, 39] on span "Base 100" at bounding box center [232, 38] width 24 height 7
click at [202, 39] on md-backdrop at bounding box center [528, 259] width 1056 height 519
click at [204, 43] on button "Analytics" at bounding box center [192, 37] width 35 height 25
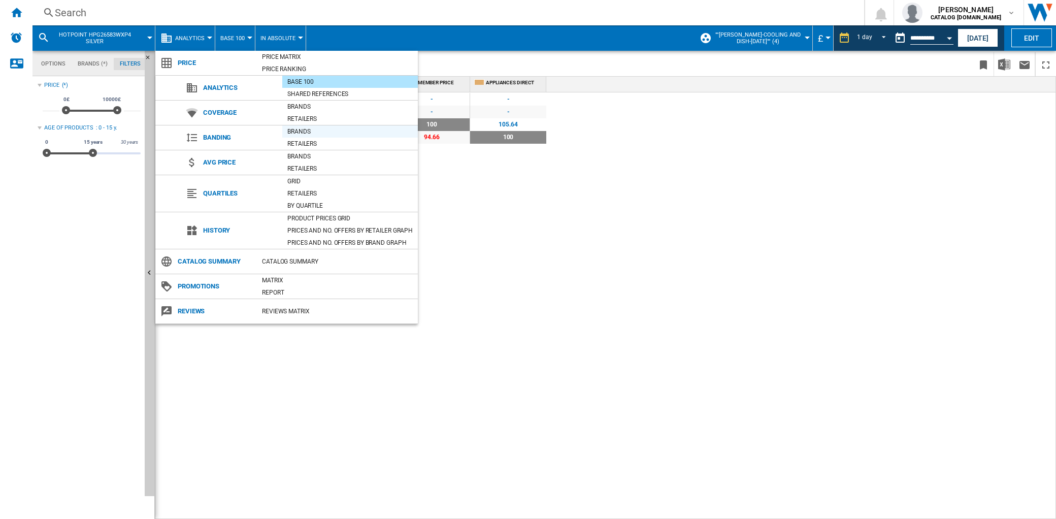
click at [299, 130] on div "Brands" at bounding box center [350, 131] width 136 height 10
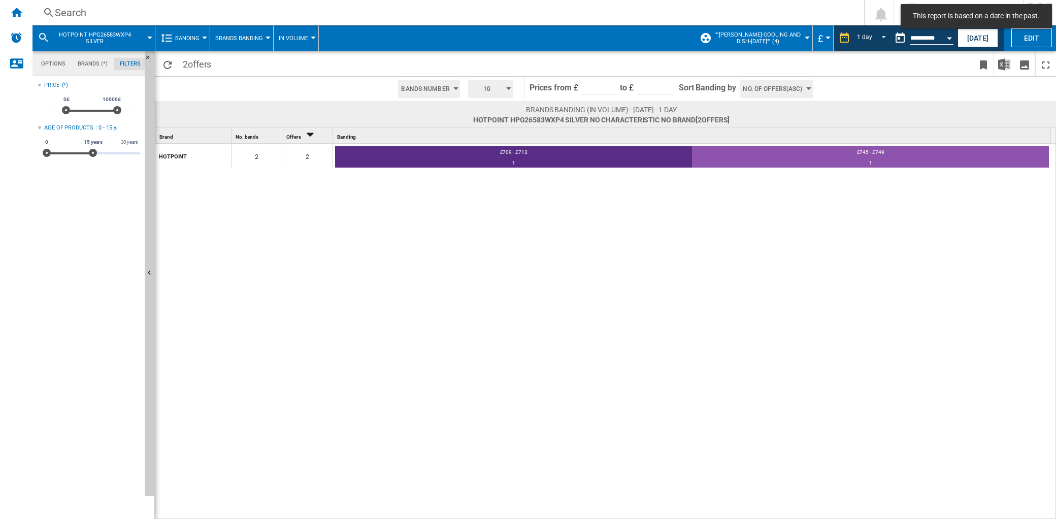
click at [187, 35] on span "Banding" at bounding box center [187, 38] width 24 height 7
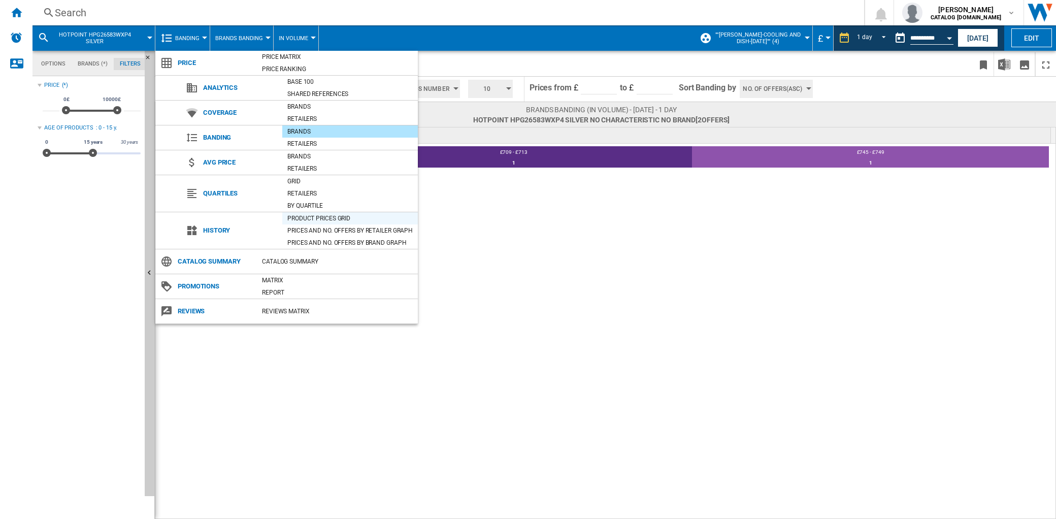
click at [325, 214] on div "Product prices grid" at bounding box center [350, 218] width 136 height 10
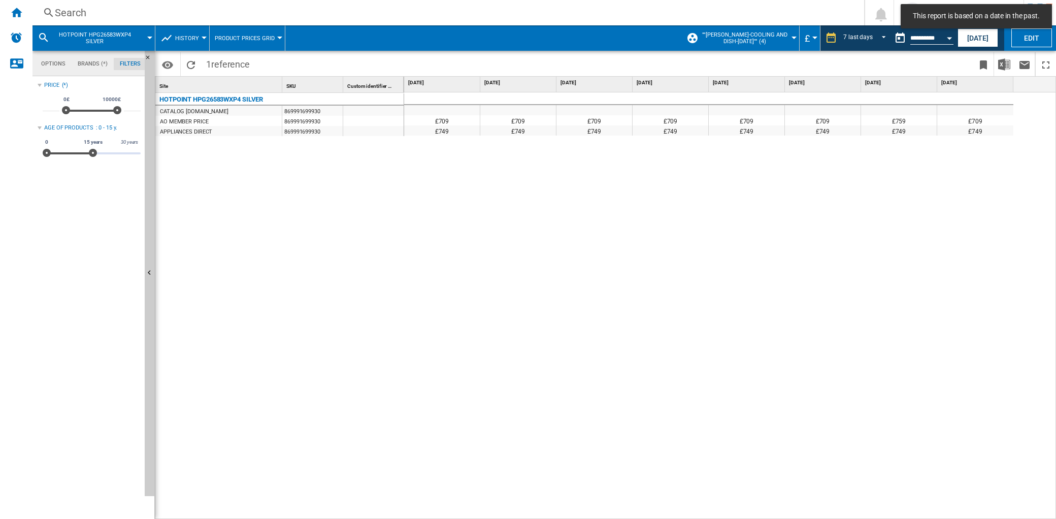
click at [896, 84] on span "[DATE]" at bounding box center [900, 82] width 70 height 7
click at [885, 80] on span "[DATE]" at bounding box center [900, 82] width 70 height 7
click at [658, 89] on div "[DATE]" at bounding box center [671, 83] width 74 height 13
click at [653, 79] on span "[DATE]" at bounding box center [671, 82] width 70 height 7
click at [22, 16] on ng-md-icon "Home" at bounding box center [16, 12] width 12 height 12
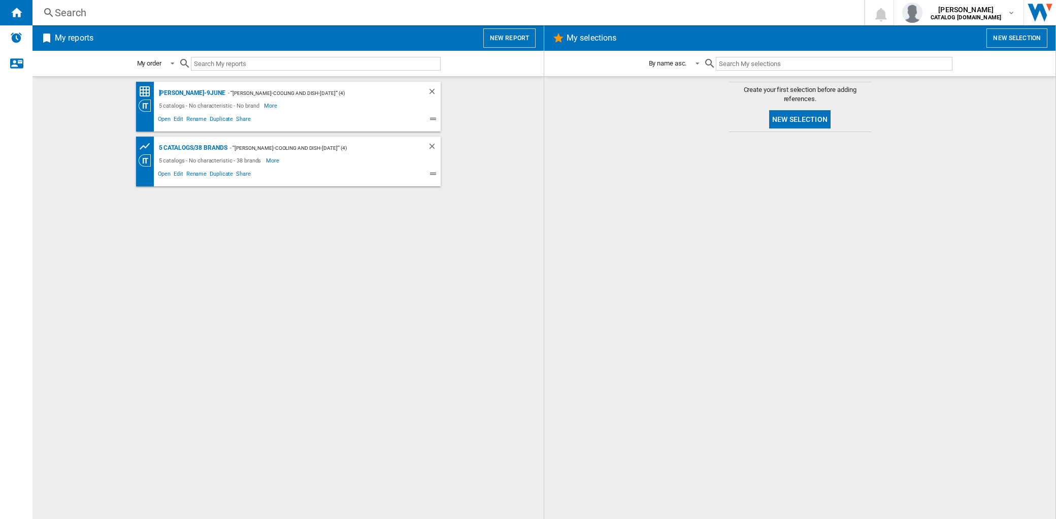
click at [130, 13] on div "Search" at bounding box center [446, 13] width 783 height 14
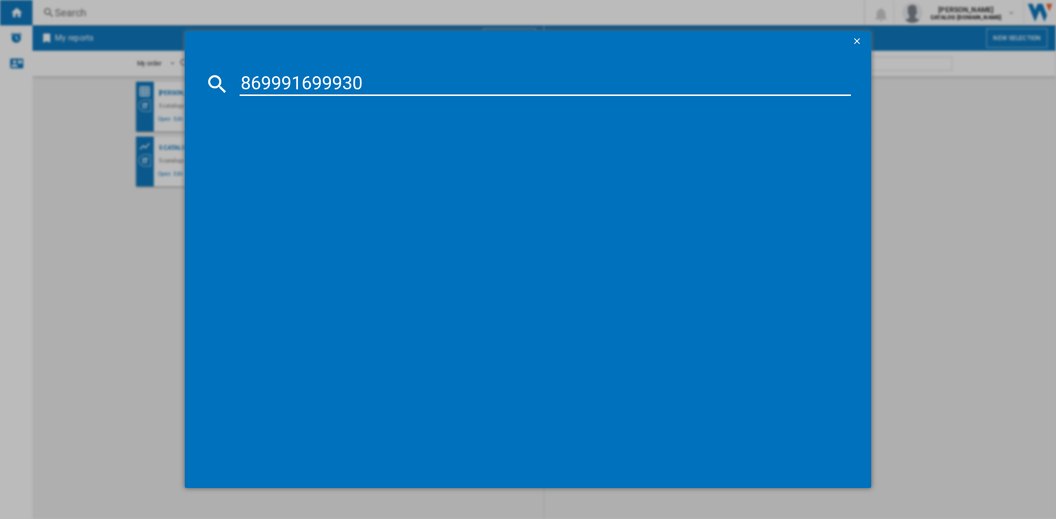
type input "869991699930"
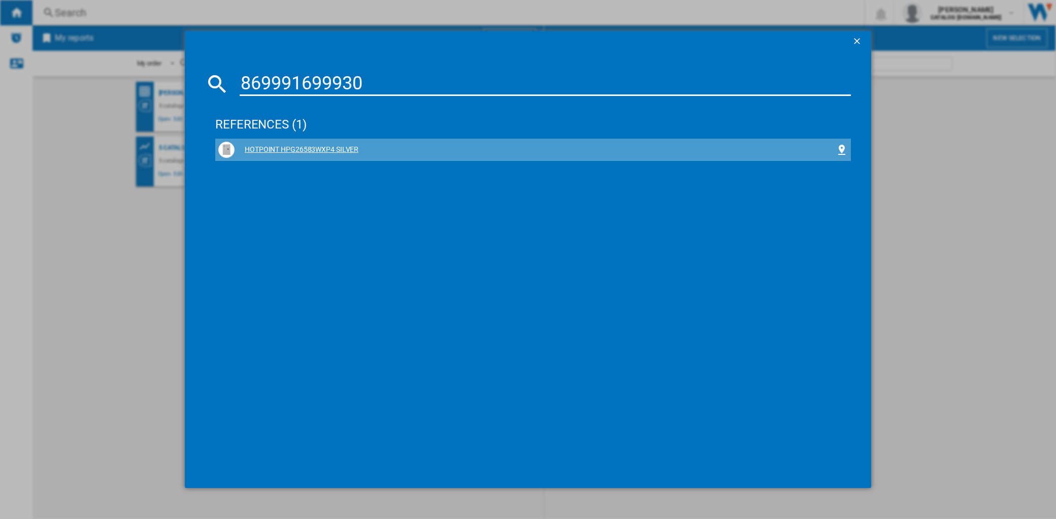
click at [250, 147] on div "HOTPOINT HPG26583WXP4 SILVER" at bounding box center [534, 150] width 601 height 10
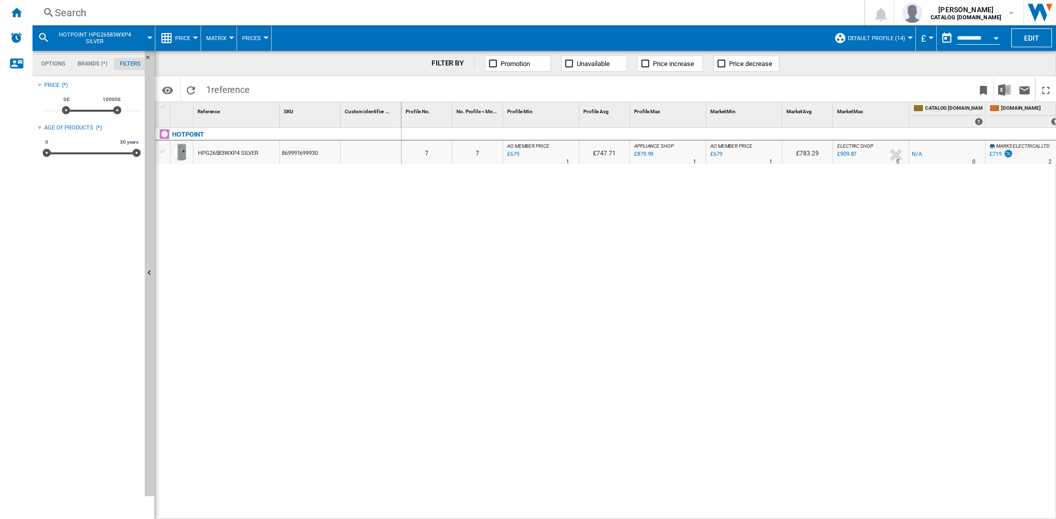
click at [191, 39] on button "Price" at bounding box center [185, 37] width 20 height 25
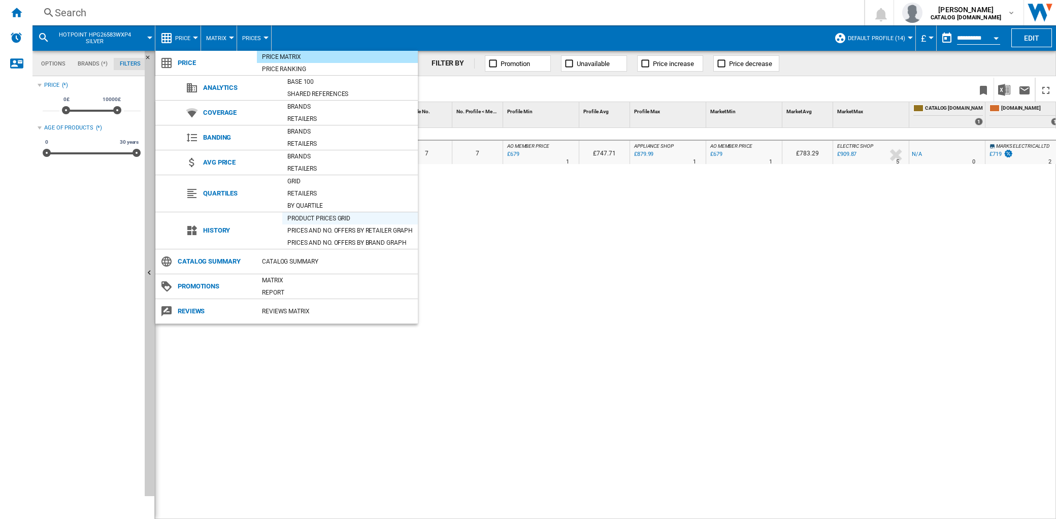
click at [319, 219] on div "Product prices grid" at bounding box center [350, 218] width 136 height 10
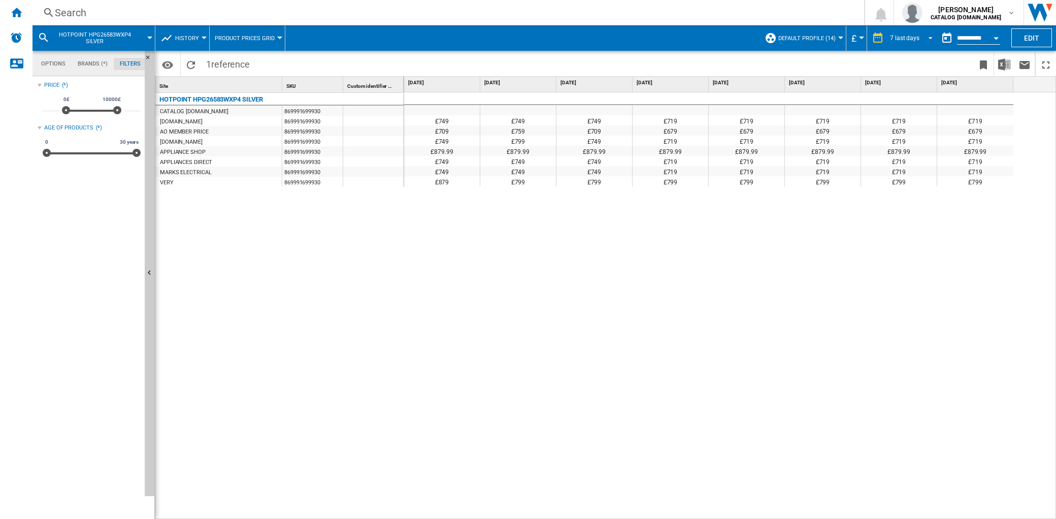
click at [895, 36] on div "7 last days" at bounding box center [904, 38] width 29 height 7
click at [969, 38] on md-backdrop at bounding box center [528, 259] width 1056 height 519
click at [996, 37] on div "Open calendar" at bounding box center [995, 38] width 5 height 3
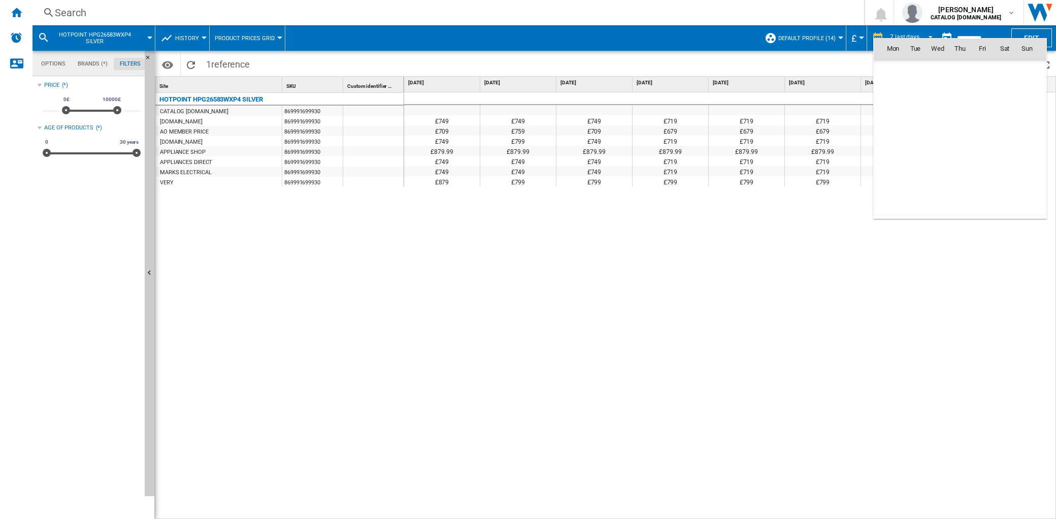
scroll to position [4842, 0]
click at [956, 90] on span "7" at bounding box center [960, 93] width 20 height 20
type input "**********"
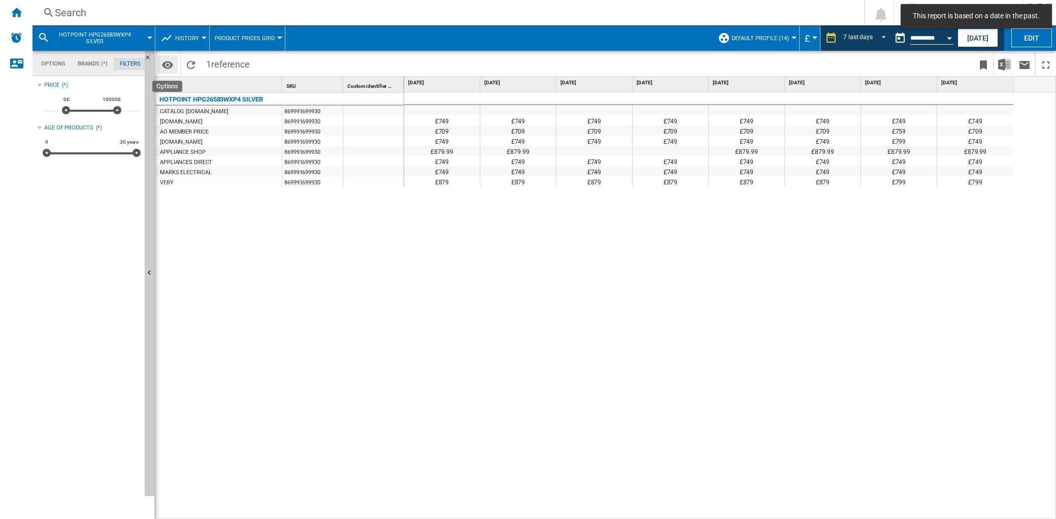
click at [169, 64] on md-icon "Options" at bounding box center [167, 65] width 12 height 12
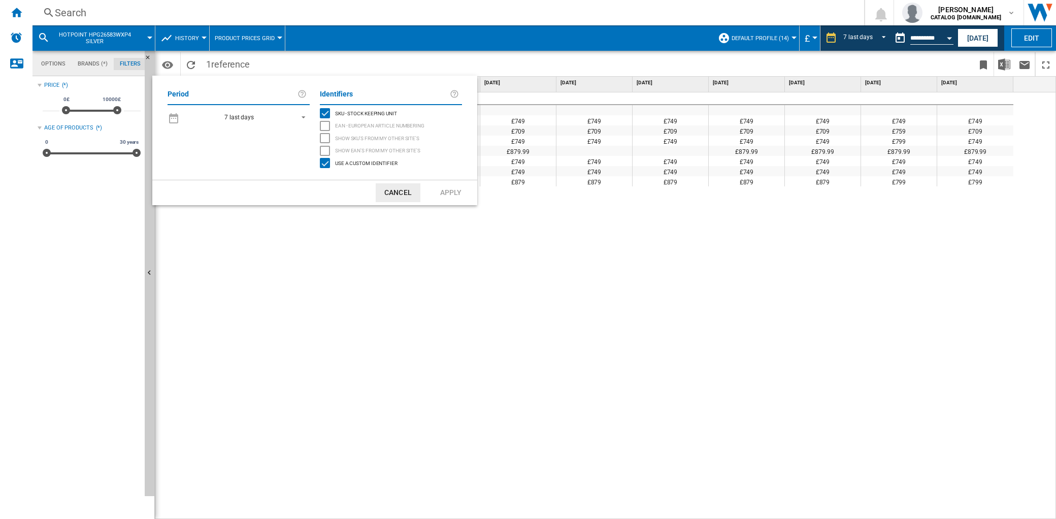
click at [307, 119] on md-select-value "7 last days" at bounding box center [247, 117] width 125 height 15
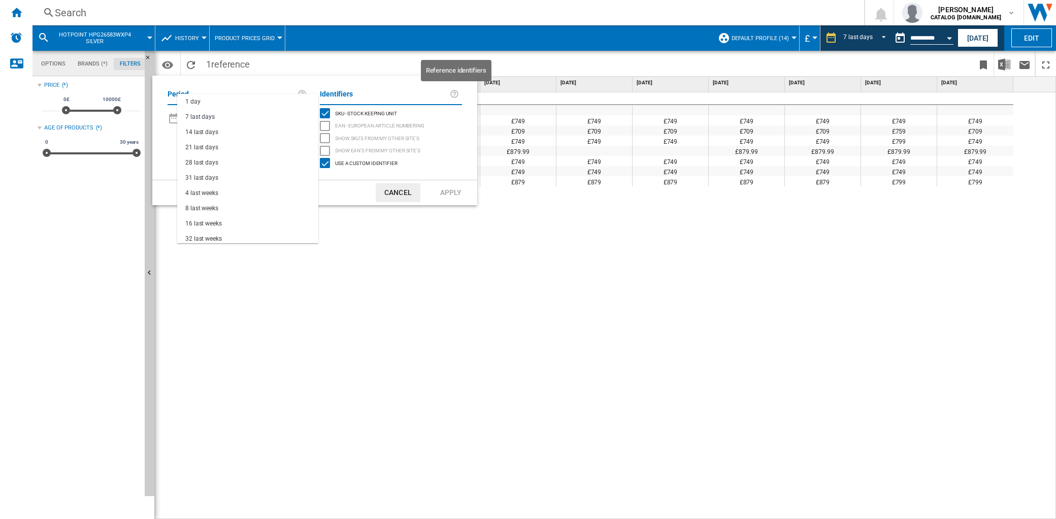
click at [451, 93] on ng-md-icon at bounding box center [456, 94] width 12 height 12
click at [458, 94] on ng-md-icon at bounding box center [456, 94] width 12 height 12
click at [358, 190] on span at bounding box center [261, 192] width 219 height 25
click at [376, 189] on button "Cancel" at bounding box center [398, 192] width 45 height 19
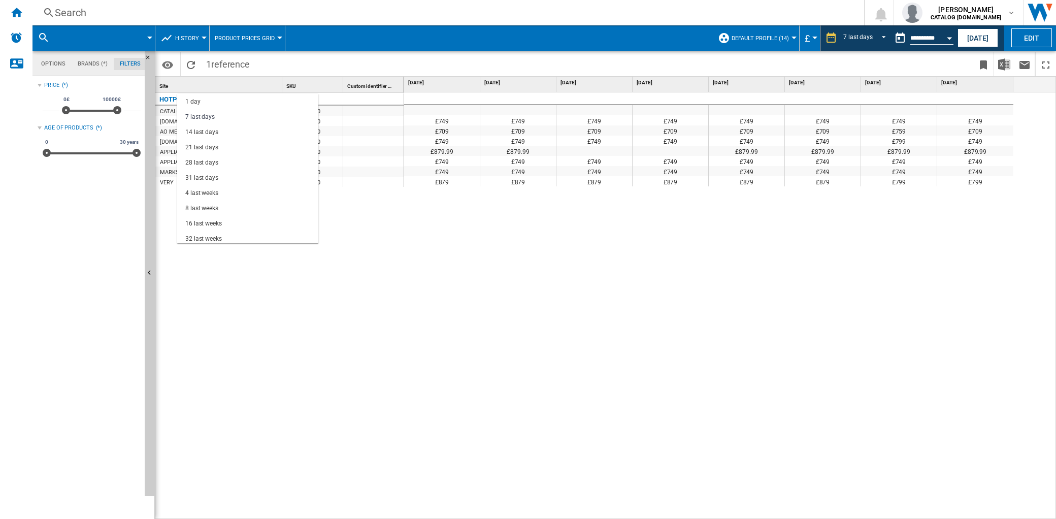
click at [172, 59] on md-backdrop at bounding box center [528, 259] width 1056 height 519
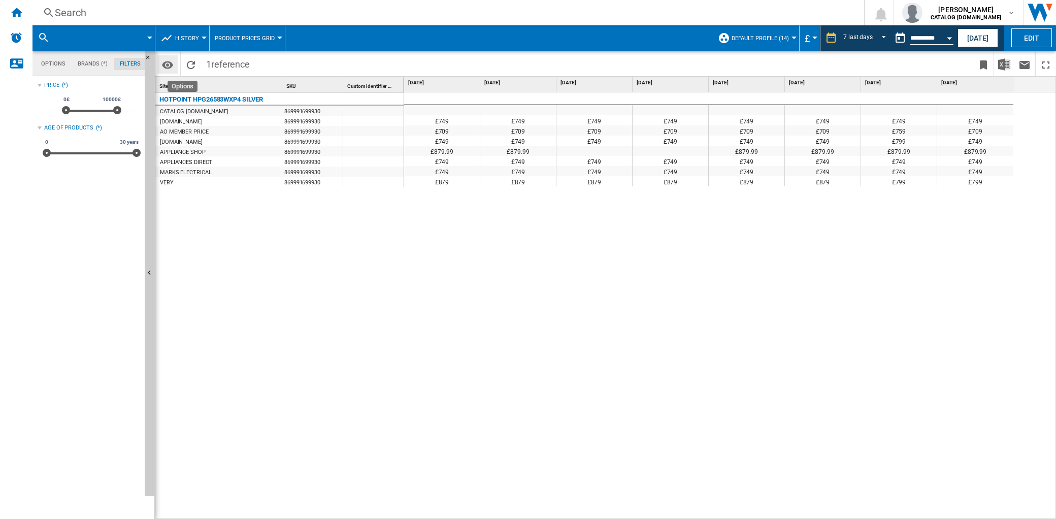
click at [166, 63] on md-icon "Options" at bounding box center [167, 65] width 12 height 12
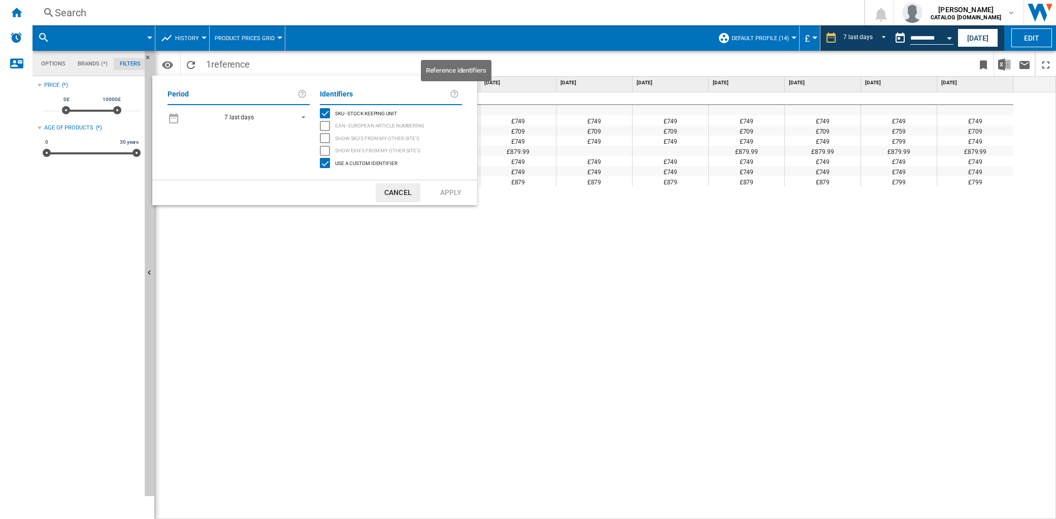
click at [450, 94] on ng-md-icon at bounding box center [456, 94] width 12 height 12
click at [277, 217] on md-backdrop at bounding box center [528, 259] width 1056 height 519
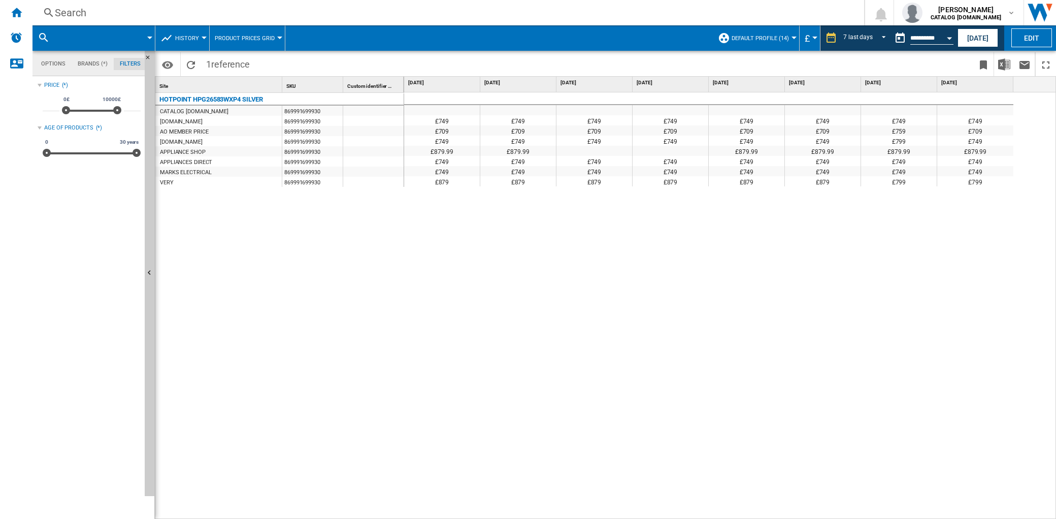
click at [948, 38] on div "Open calendar" at bounding box center [949, 38] width 5 height 3
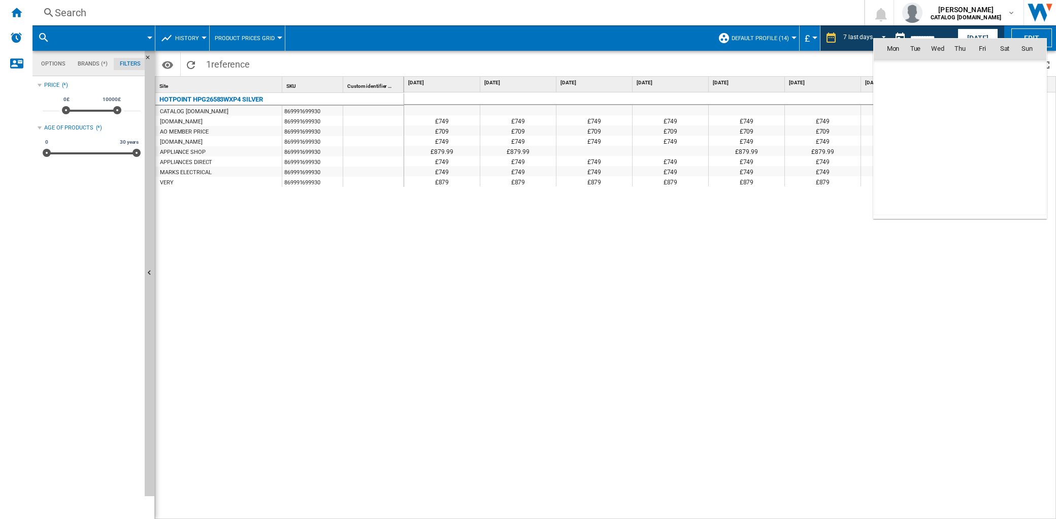
scroll to position [4842, 0]
click at [772, 250] on div at bounding box center [528, 259] width 1056 height 519
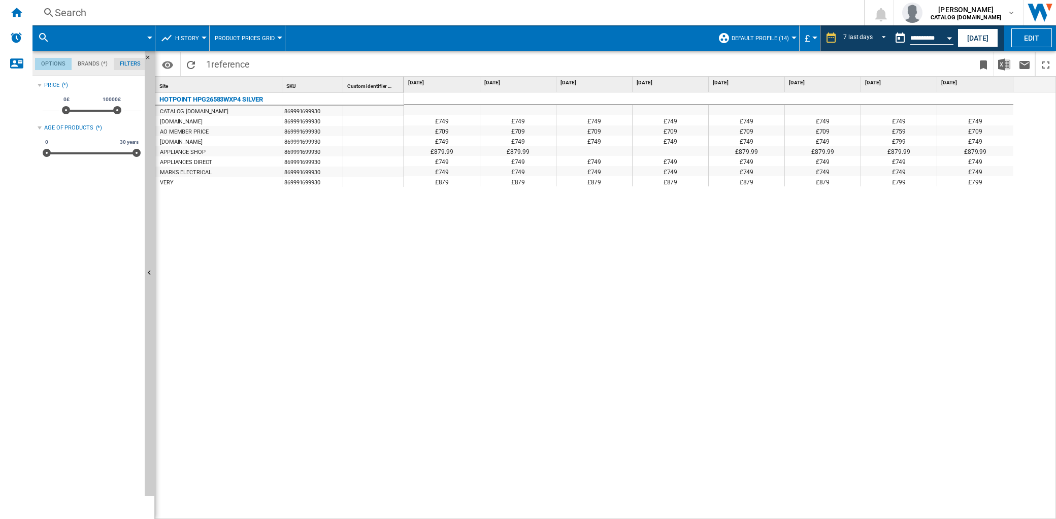
click at [59, 63] on md-tab-item "Options" at bounding box center [53, 64] width 37 height 12
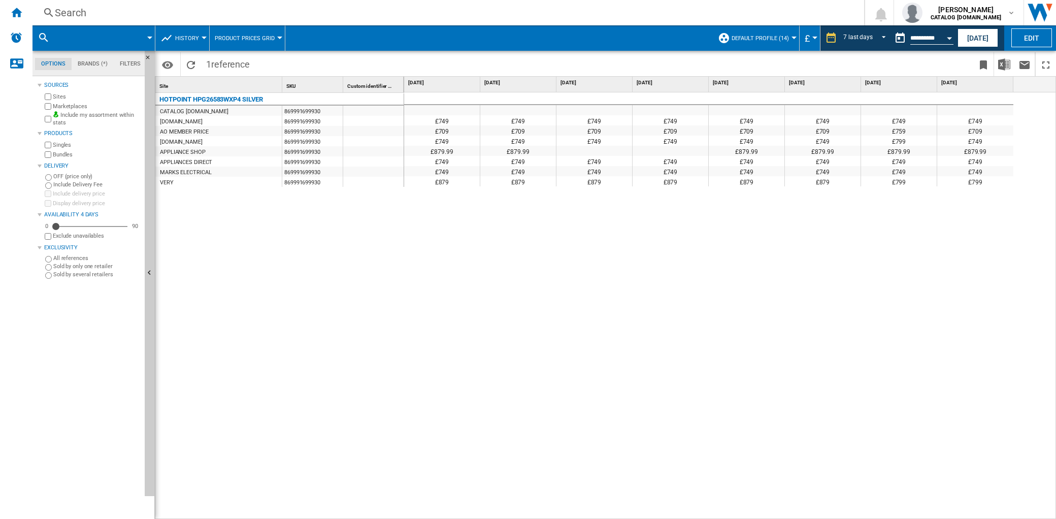
click at [175, 41] on button "History" at bounding box center [189, 37] width 29 height 25
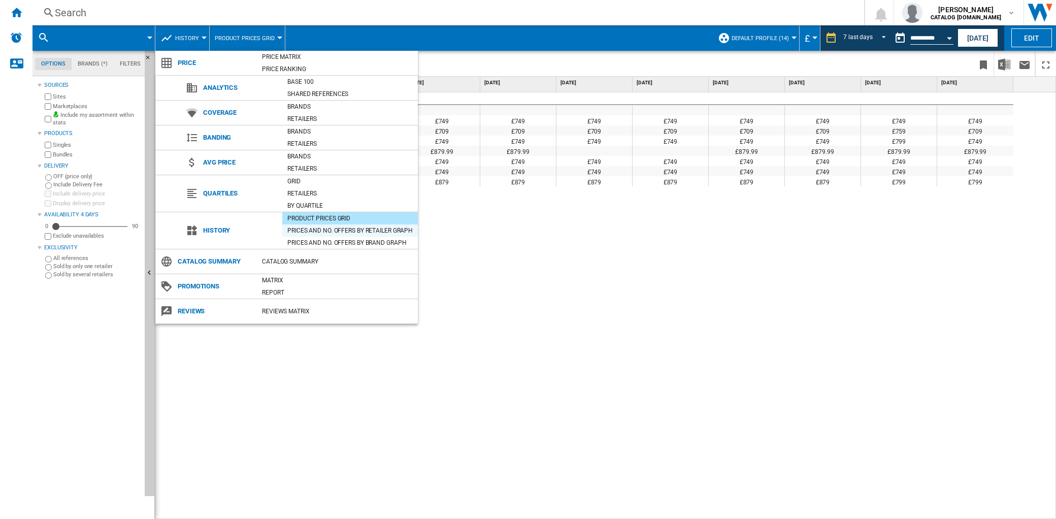
click at [366, 224] on div "Prices and No. offers by retailer graph" at bounding box center [350, 230] width 136 height 12
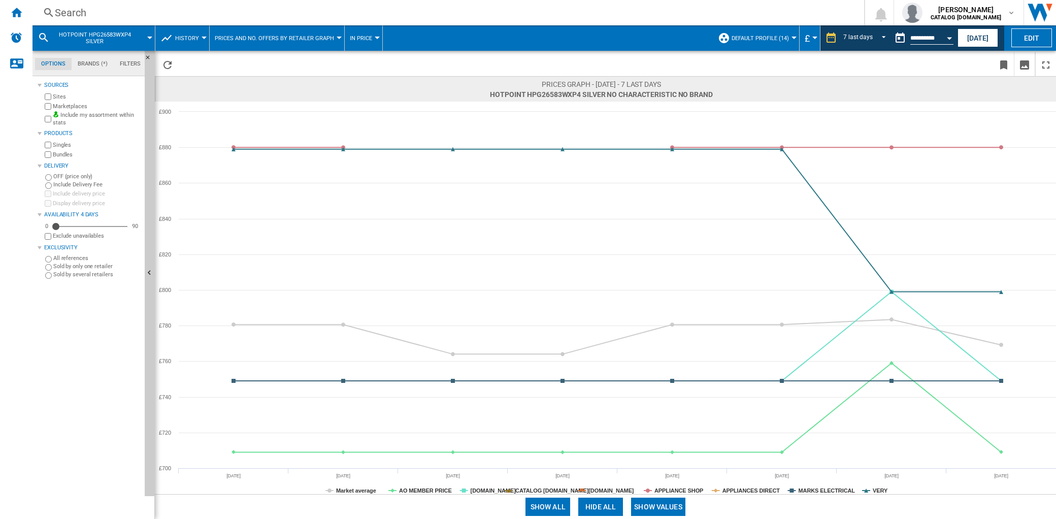
click at [789, 39] on button "Default profile (14)" at bounding box center [762, 37] width 62 height 25
click at [769, 104] on span "Edit "Default profile"..." at bounding box center [770, 101] width 91 height 9
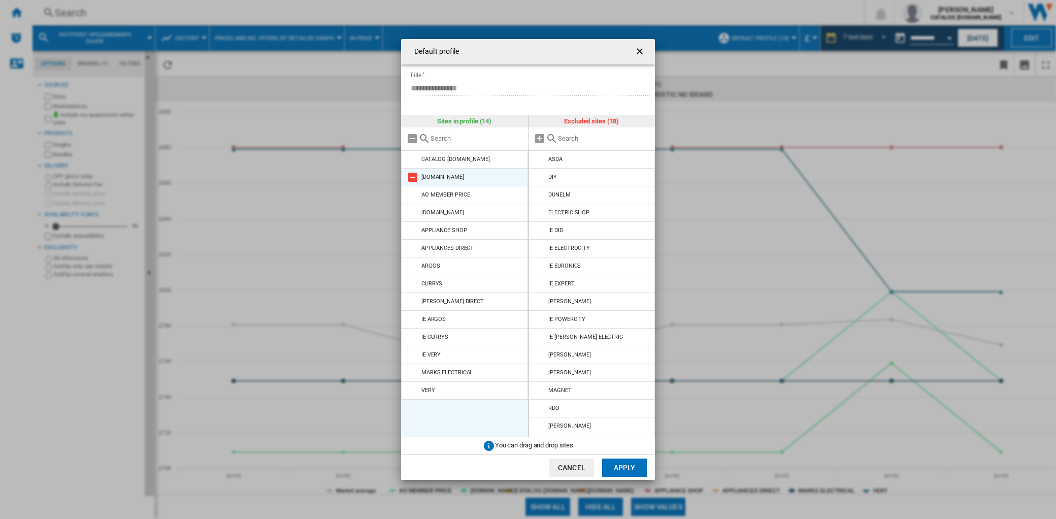
click at [410, 176] on md-icon "Default profile ..." at bounding box center [413, 177] width 12 height 12
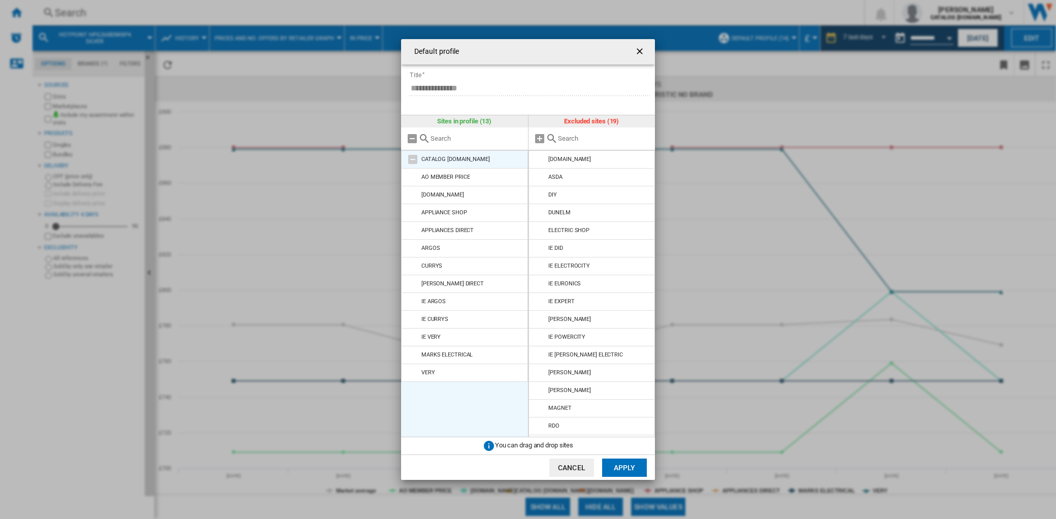
click at [414, 160] on md-icon "Default profile ..." at bounding box center [413, 159] width 12 height 12
click at [415, 212] on md-icon "Default profile ..." at bounding box center [413, 213] width 12 height 12
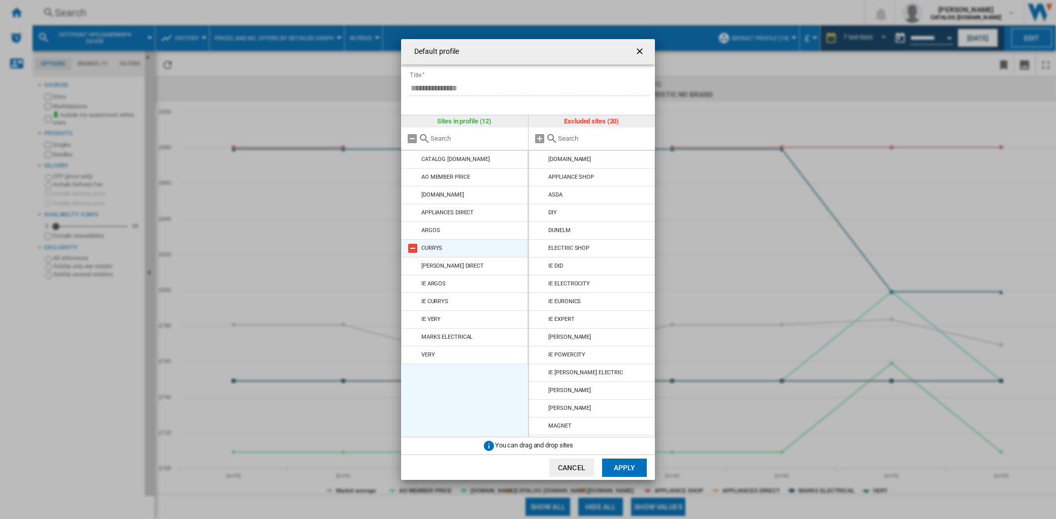
click at [410, 232] on md-icon "Default profile ..." at bounding box center [413, 230] width 12 height 12
click at [413, 249] on md-icon "Default profile ..." at bounding box center [413, 248] width 12 height 12
click at [410, 248] on md-icon "Default profile ..." at bounding box center [413, 248] width 12 height 12
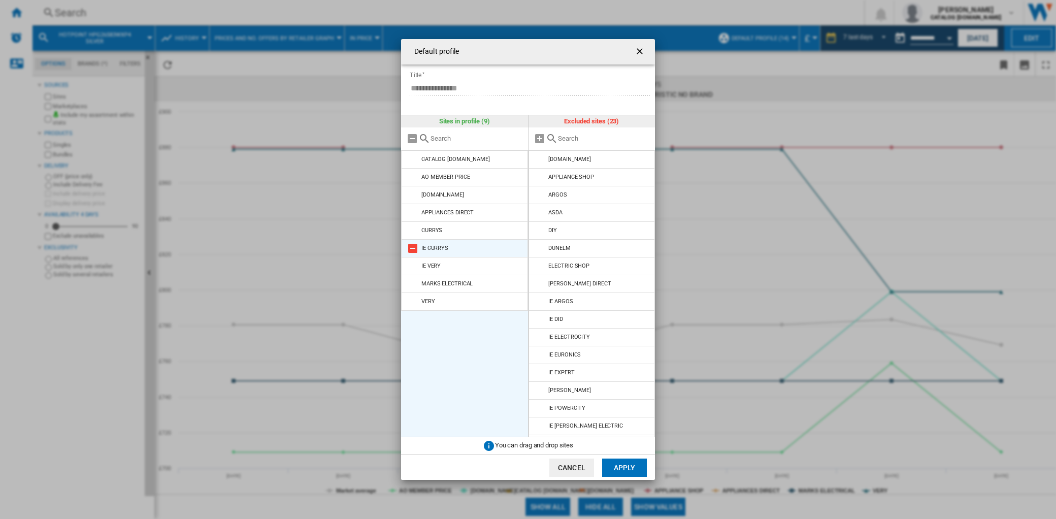
click at [412, 248] on md-icon "Default profile ..." at bounding box center [413, 248] width 12 height 12
click at [412, 249] on md-icon "Default profile ..." at bounding box center [413, 248] width 12 height 12
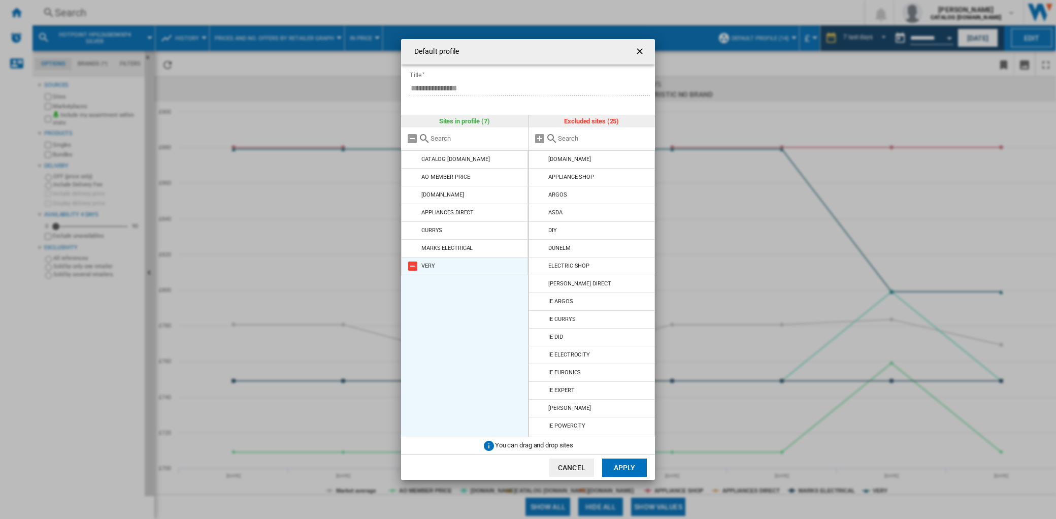
click at [413, 262] on md-icon "Default profile ..." at bounding box center [413, 266] width 12 height 12
click at [414, 250] on md-icon "Default profile ..." at bounding box center [413, 248] width 12 height 12
click at [612, 462] on button "Apply" at bounding box center [624, 467] width 45 height 18
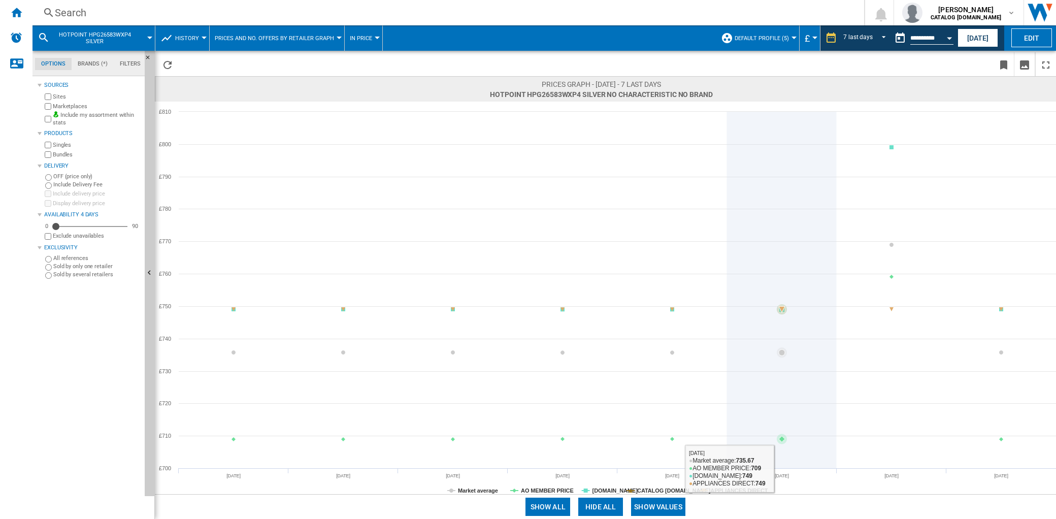
click at [780, 440] on icon at bounding box center [782, 439] width 6 height 6
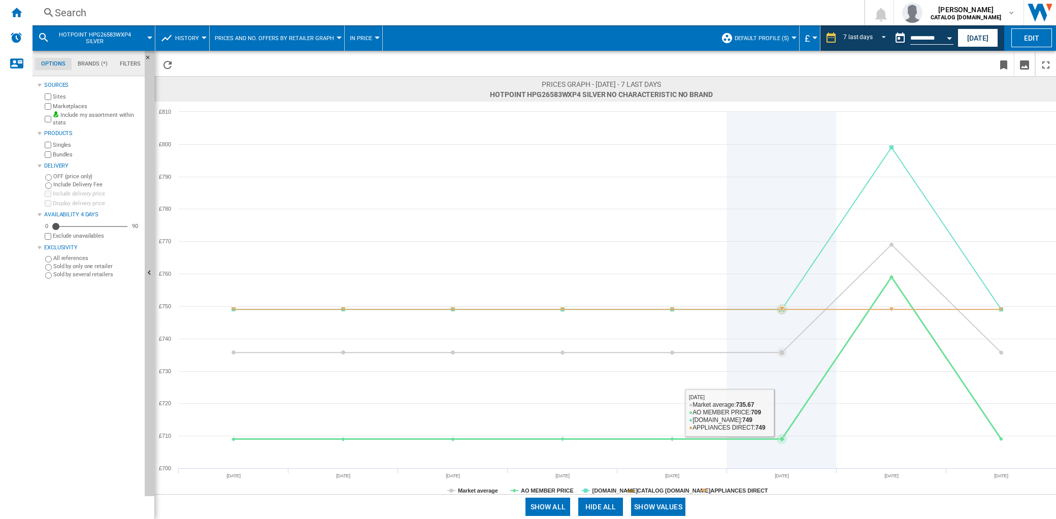
click at [780, 437] on icon at bounding box center [782, 439] width 6 height 6
click at [780, 439] on icon at bounding box center [782, 439] width 6 height 6
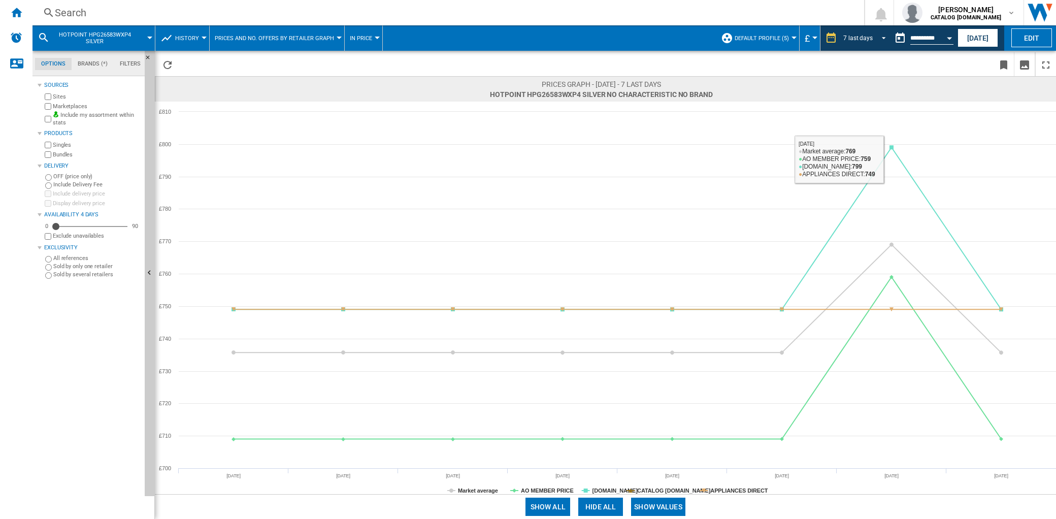
click at [875, 36] on span "REPORTS.WIZARD.STEPS.REPORT.STEPS.REPORT_OPTIONS.PERIOD: 7 last days" at bounding box center [881, 36] width 12 height 9
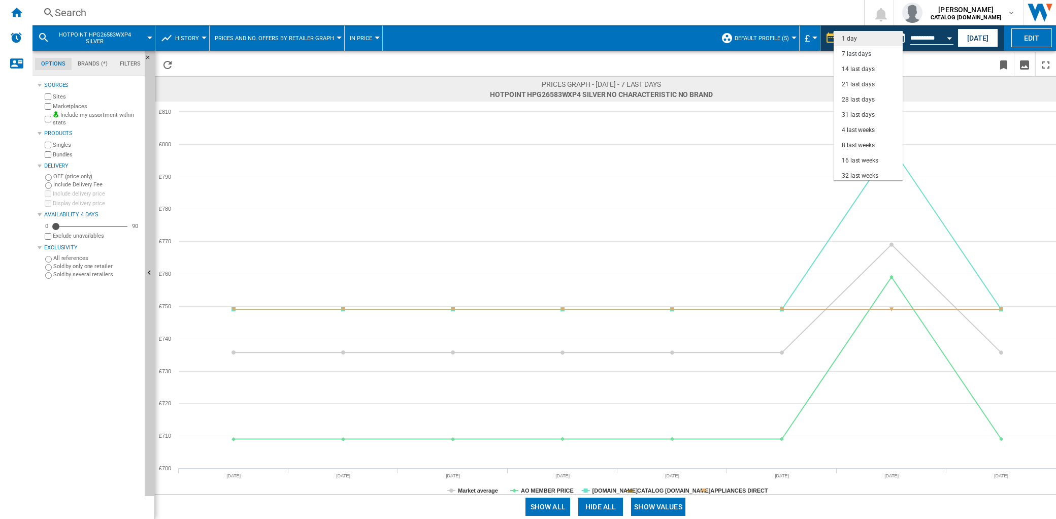
click at [853, 39] on div "1 day" at bounding box center [849, 39] width 15 height 9
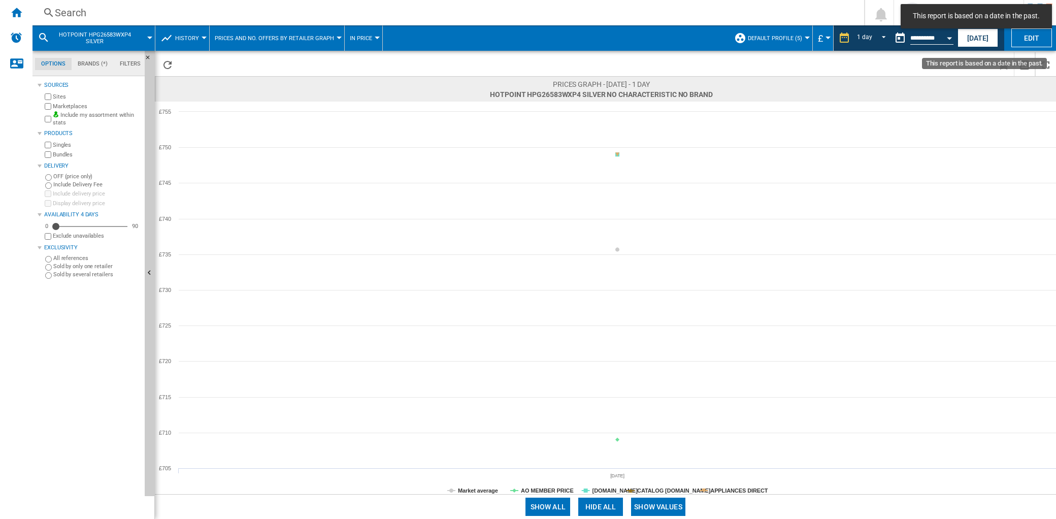
click at [946, 39] on button "Open calendar" at bounding box center [949, 36] width 18 height 18
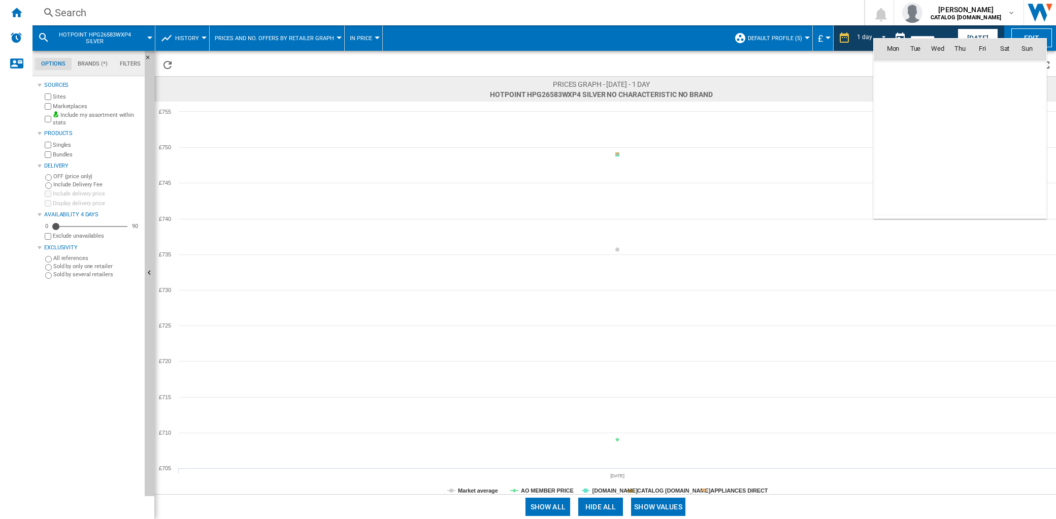
scroll to position [4842, 0]
click at [957, 93] on span "7" at bounding box center [960, 93] width 20 height 20
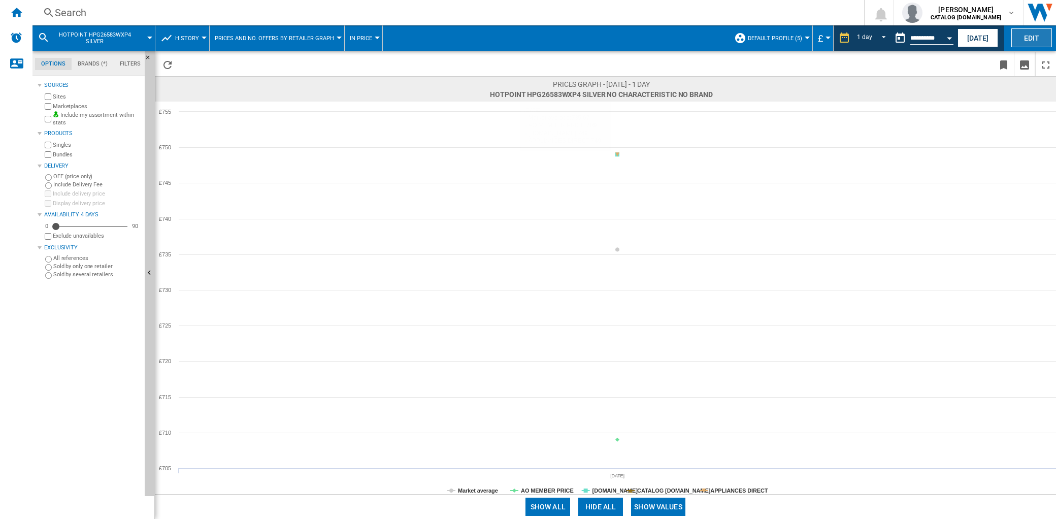
click at [1031, 39] on button "Edit" at bounding box center [1031, 37] width 41 height 19
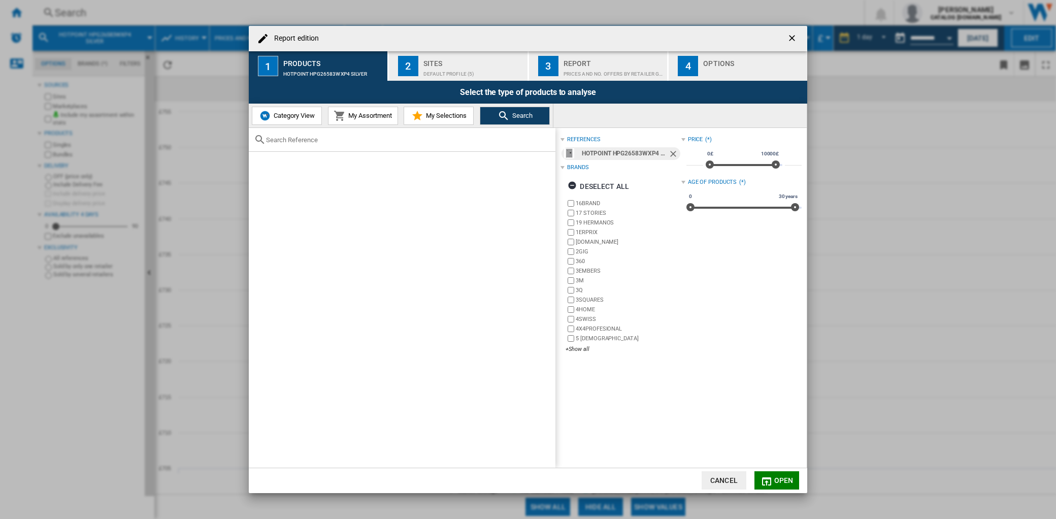
click at [699, 63] on button "4 Options" at bounding box center [737, 65] width 139 height 29
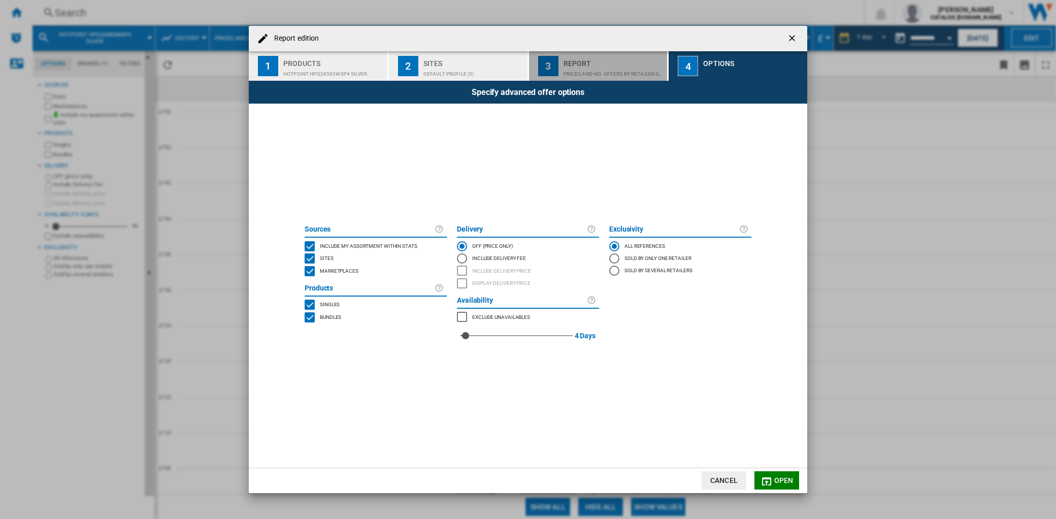
click at [576, 72] on div "Prices and No. offers by retailer graph" at bounding box center [613, 71] width 100 height 11
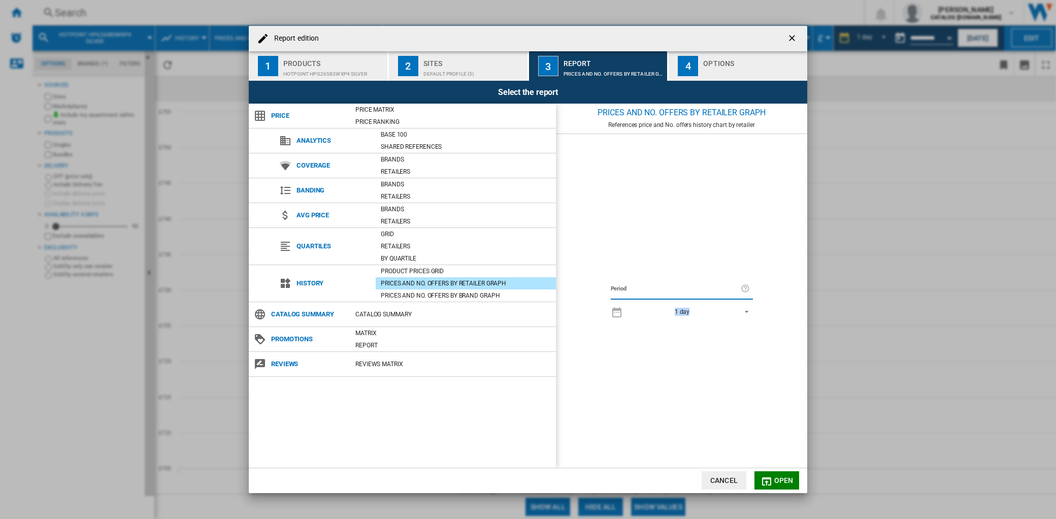
drag, startPoint x: 751, startPoint y: 297, endPoint x: 714, endPoint y: 301, distance: 37.8
click at [715, 301] on div "Period 1 day 1 day 7 last days 14 last days 21 last days 28 last days 31 last d…" at bounding box center [682, 300] width 152 height 41
drag, startPoint x: 714, startPoint y: 301, endPoint x: 745, endPoint y: 310, distance: 32.6
click at [745, 310] on span "REPORTS.WIZARD.STEPS.REPORT.STEPS.REPORT_OPTIONS.PERIOD: 1 day" at bounding box center [744, 310] width 12 height 9
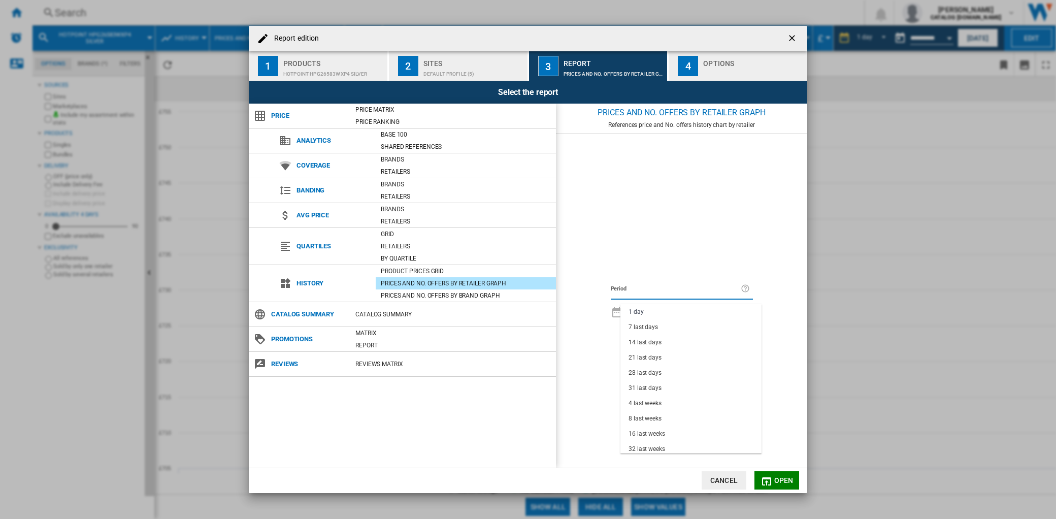
drag, startPoint x: 600, startPoint y: 345, endPoint x: 607, endPoint y: 346, distance: 7.1
click at [600, 347] on md-backdrop at bounding box center [528, 259] width 1056 height 519
click at [344, 313] on span "Catalog Summary" at bounding box center [308, 314] width 84 height 14
click at [296, 325] on div "Catalog Summary" at bounding box center [300, 314] width 102 height 24
click at [462, 68] on div "Default profile (5)" at bounding box center [473, 71] width 100 height 11
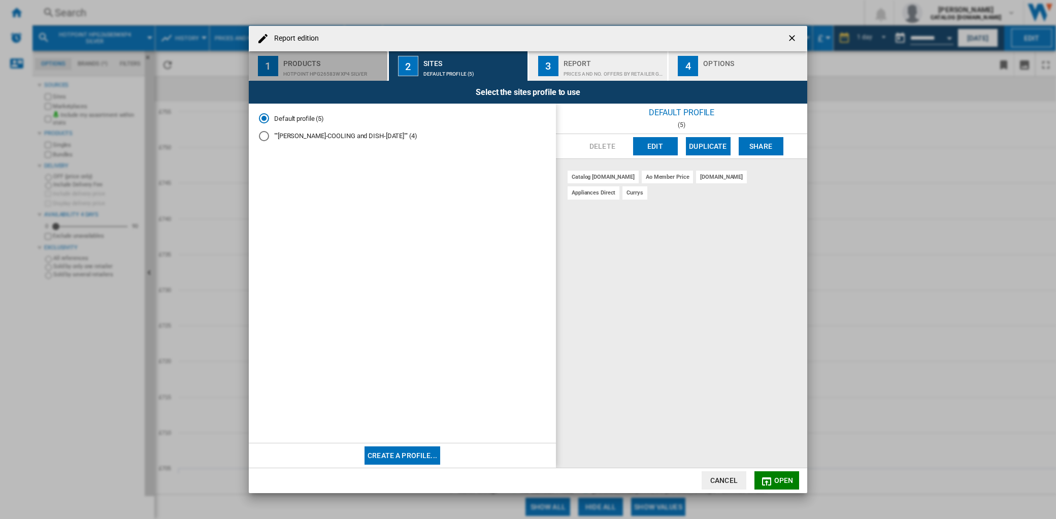
click at [354, 71] on div "HOTPOINT HPG26583WXP4 SILVER" at bounding box center [333, 71] width 100 height 11
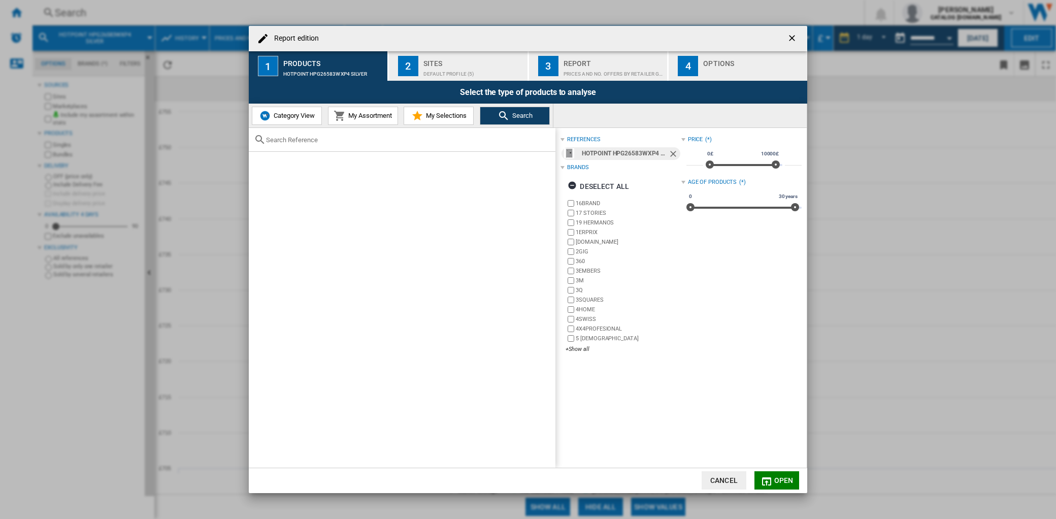
click at [736, 483] on button "Cancel" at bounding box center [723, 480] width 45 height 18
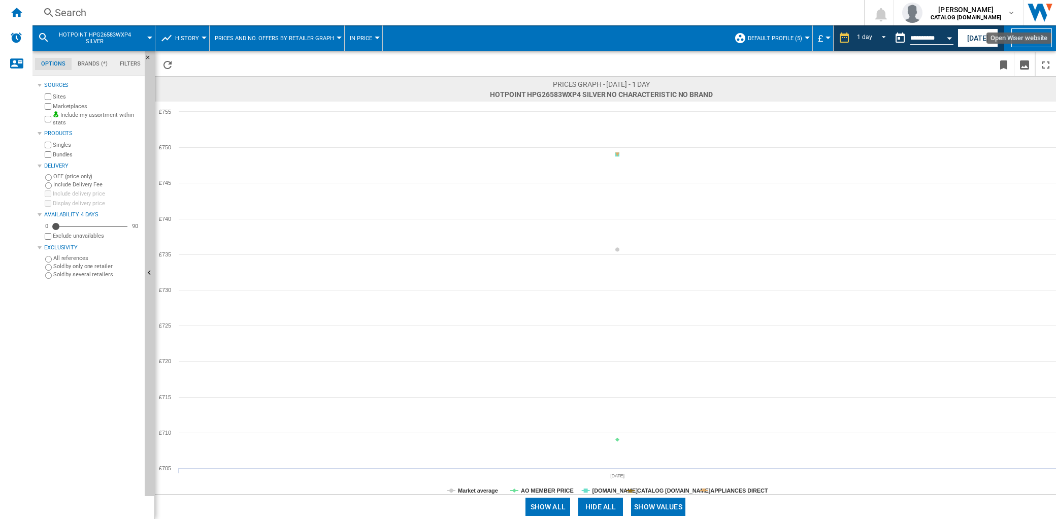
click at [1041, 15] on img "Open Wiser website" at bounding box center [1040, 12] width 32 height 25
